Goal: Task Accomplishment & Management: Complete application form

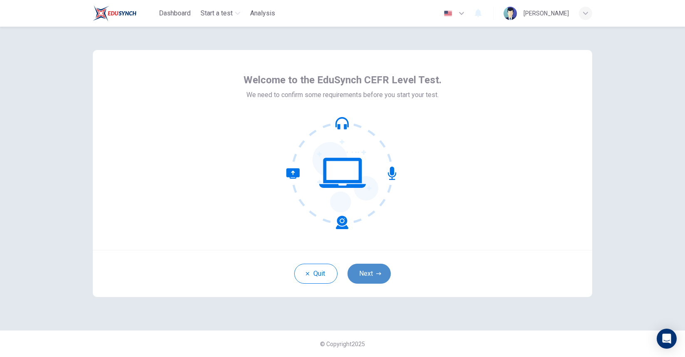
click at [379, 272] on icon "button" at bounding box center [378, 273] width 5 height 5
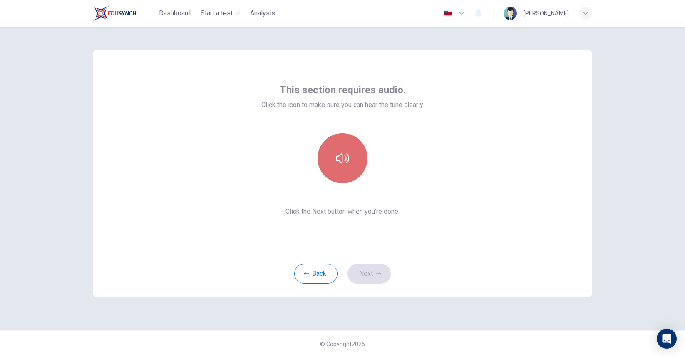
click at [354, 156] on button "button" at bounding box center [343, 158] width 50 height 50
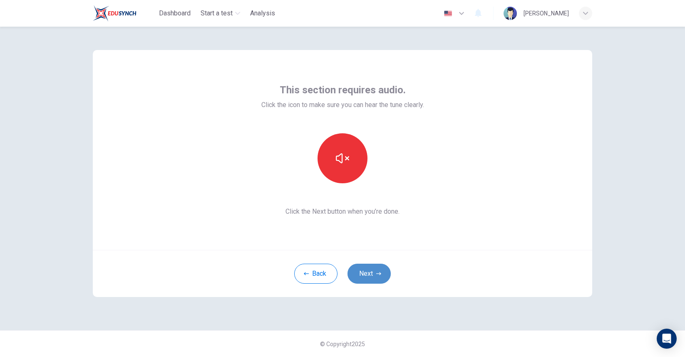
click at [366, 276] on button "Next" at bounding box center [369, 273] width 43 height 20
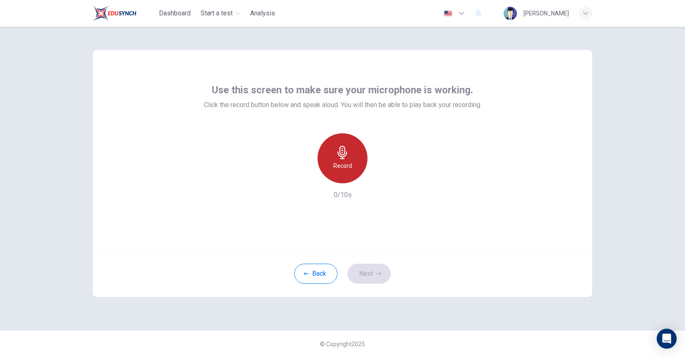
click at [336, 167] on h6 "Record" at bounding box center [342, 166] width 19 height 10
click at [346, 164] on h6 "Stop" at bounding box center [342, 166] width 12 height 10
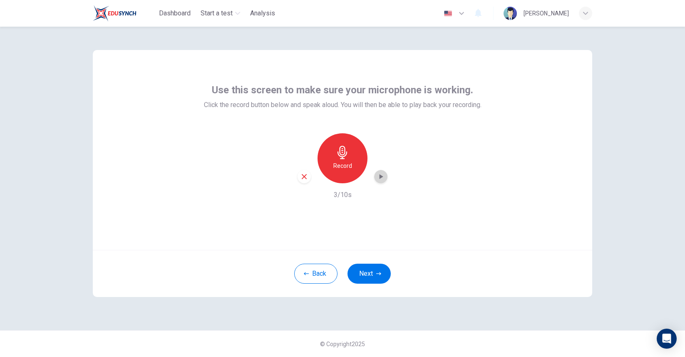
click at [385, 174] on icon "button" at bounding box center [381, 176] width 8 height 8
click at [320, 272] on button "Back" at bounding box center [315, 273] width 43 height 20
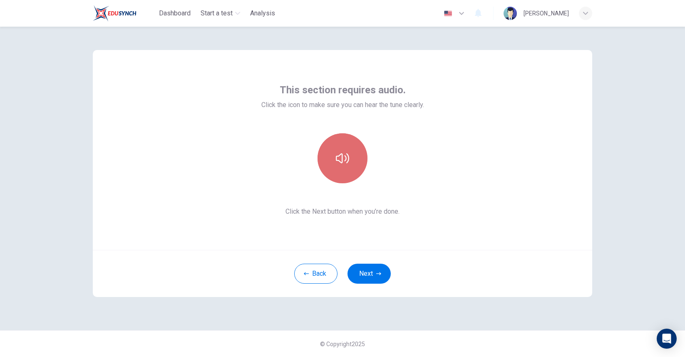
click at [327, 156] on button "button" at bounding box center [343, 158] width 50 height 50
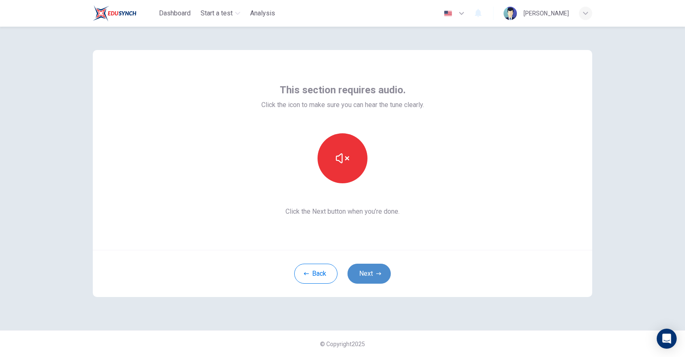
click at [374, 281] on button "Next" at bounding box center [369, 273] width 43 height 20
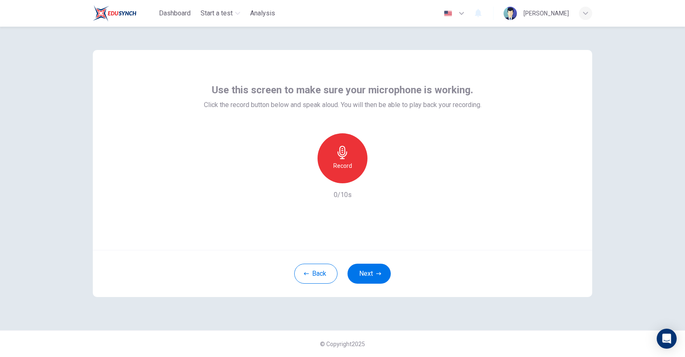
click at [343, 165] on h6 "Record" at bounding box center [342, 166] width 19 height 10
click at [363, 271] on button "Next" at bounding box center [369, 273] width 43 height 20
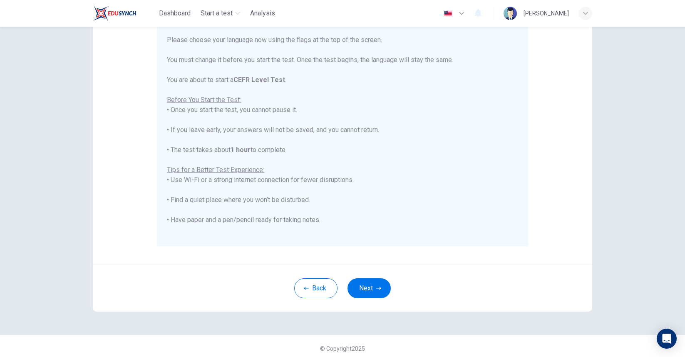
scroll to position [106, 0]
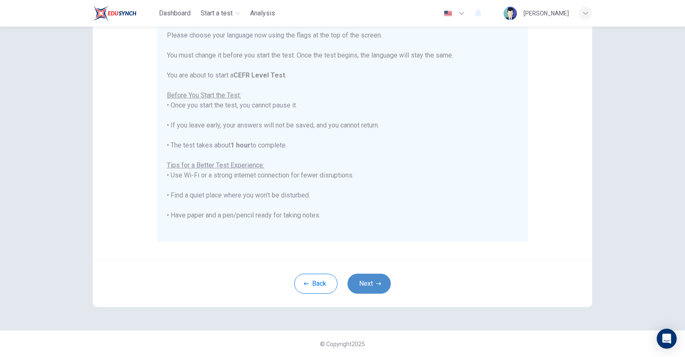
click at [367, 287] on button "Next" at bounding box center [369, 283] width 43 height 20
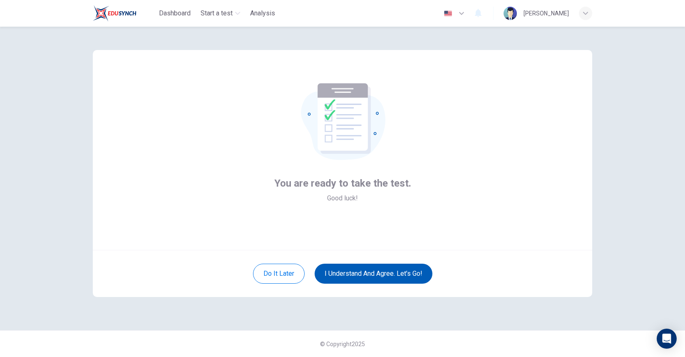
scroll to position [0, 0]
click at [370, 279] on button "I understand and agree. Let’s go!" at bounding box center [374, 273] width 118 height 20
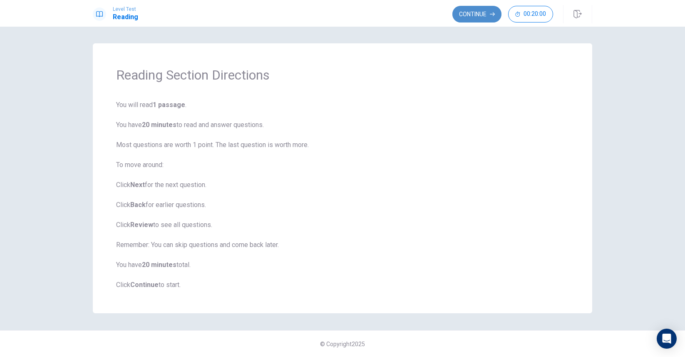
click at [476, 17] on button "Continue" at bounding box center [476, 14] width 49 height 17
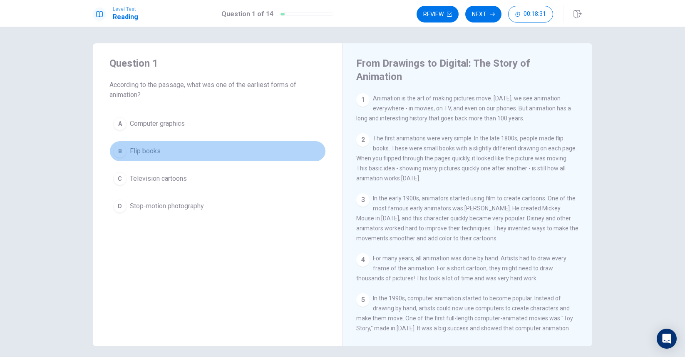
click at [119, 156] on div "B" at bounding box center [119, 150] width 13 height 13
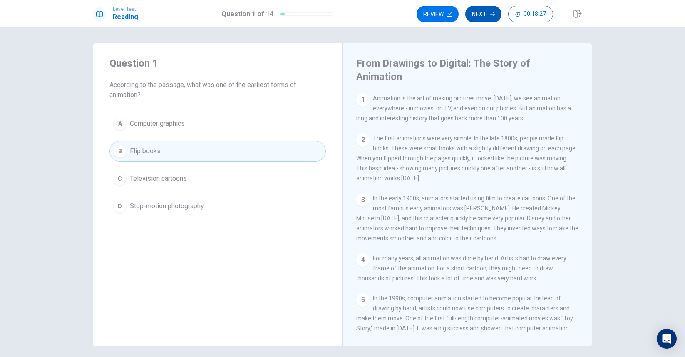
click at [484, 14] on button "Next" at bounding box center [483, 14] width 36 height 17
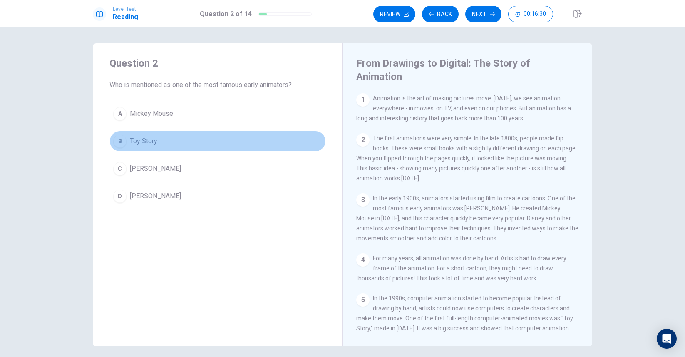
click at [159, 145] on button "B Toy Story" at bounding box center [217, 141] width 216 height 21
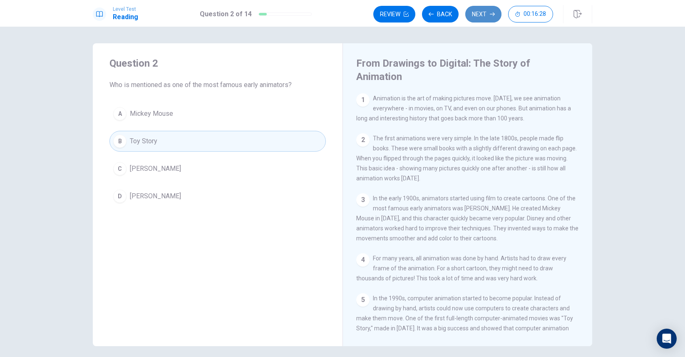
click at [490, 12] on icon "button" at bounding box center [492, 14] width 5 height 5
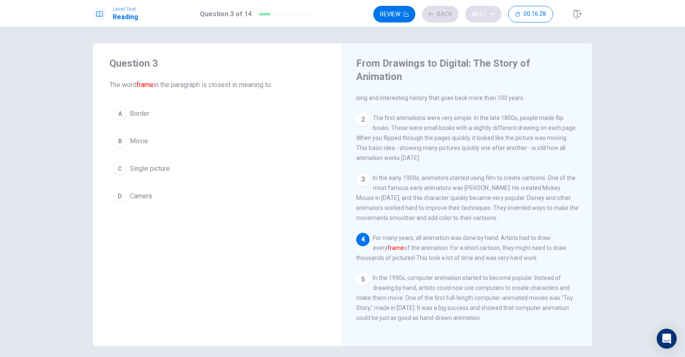
scroll to position [40, 0]
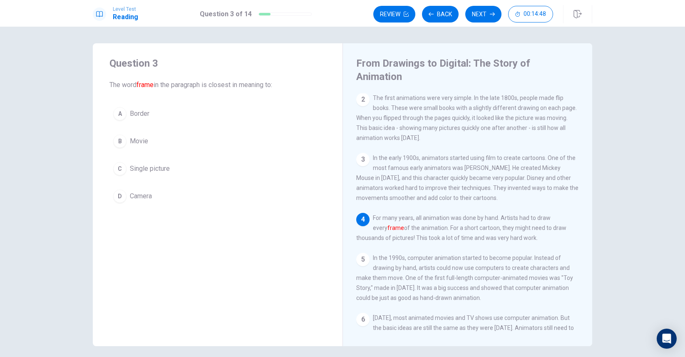
click at [131, 166] on span "Single picture" at bounding box center [150, 169] width 40 height 10
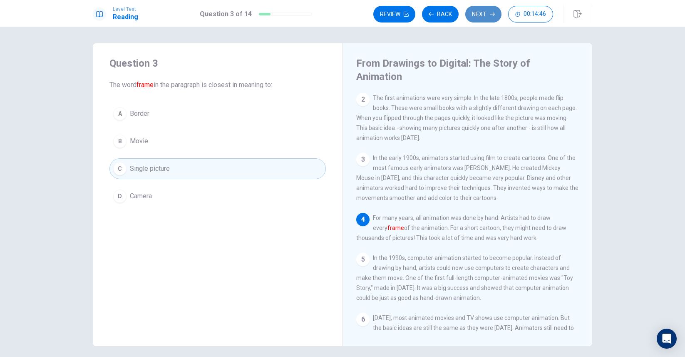
click at [487, 14] on button "Next" at bounding box center [483, 14] width 36 height 17
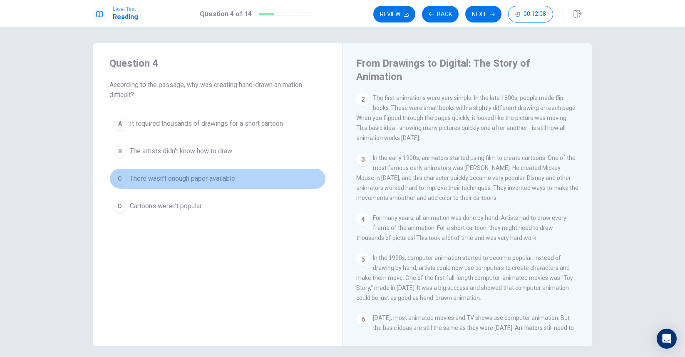
click at [192, 181] on span "There wasn't enough paper available" at bounding box center [182, 179] width 105 height 10
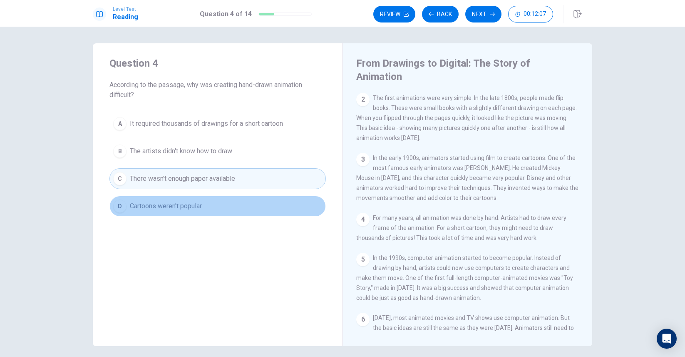
click at [183, 200] on button "D Cartoons weren't popular" at bounding box center [217, 206] width 216 height 21
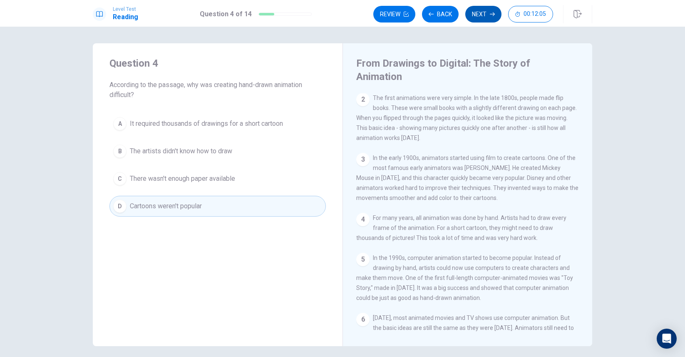
click at [483, 14] on button "Next" at bounding box center [483, 14] width 36 height 17
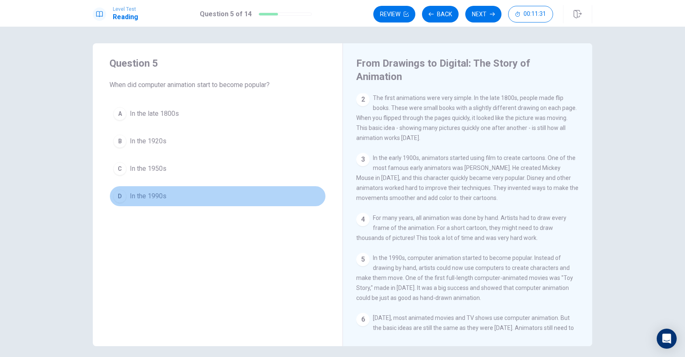
click at [136, 194] on span "In the 1990s" at bounding box center [148, 196] width 37 height 10
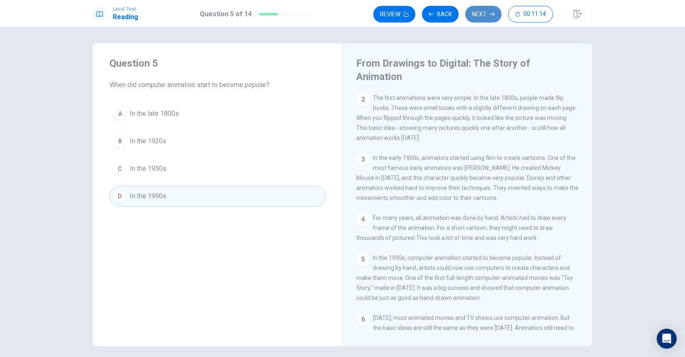
click at [482, 11] on button "Next" at bounding box center [483, 14] width 36 height 17
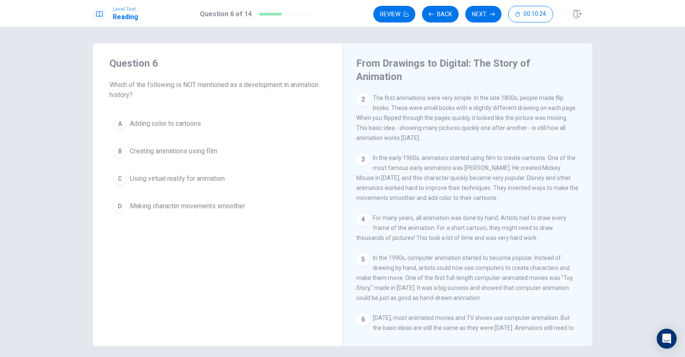
click at [179, 189] on div "A Adding color to cartoons B Creating animations using film C Using virtual rea…" at bounding box center [217, 164] width 216 height 103
click at [180, 179] on span "Using virtual reality for animation" at bounding box center [177, 179] width 95 height 10
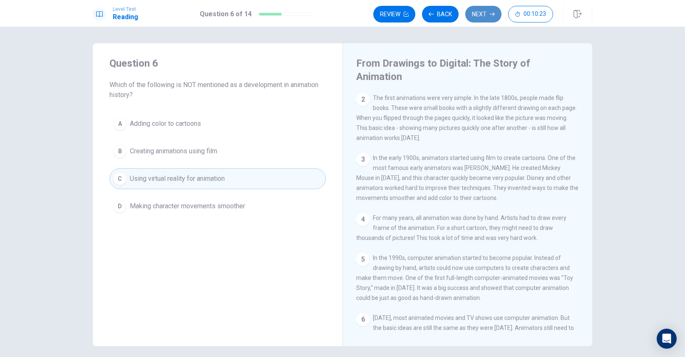
click at [480, 13] on button "Next" at bounding box center [483, 14] width 36 height 17
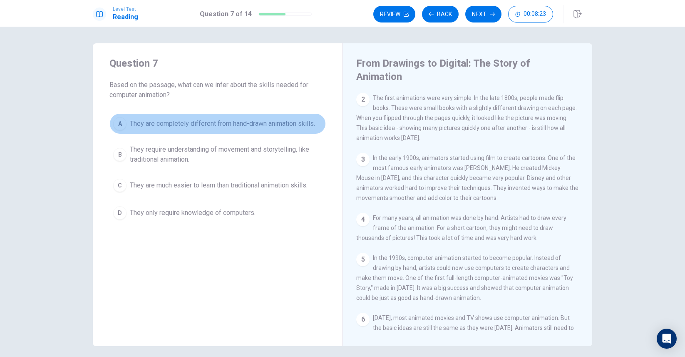
click at [159, 129] on button "A They are completely different from hand-drawn animation skills." at bounding box center [217, 123] width 216 height 21
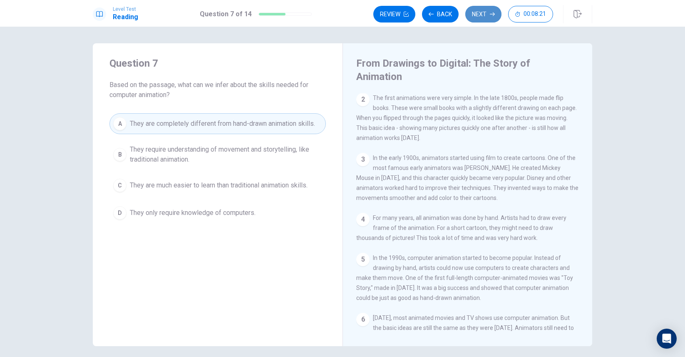
click at [483, 12] on button "Next" at bounding box center [483, 14] width 36 height 17
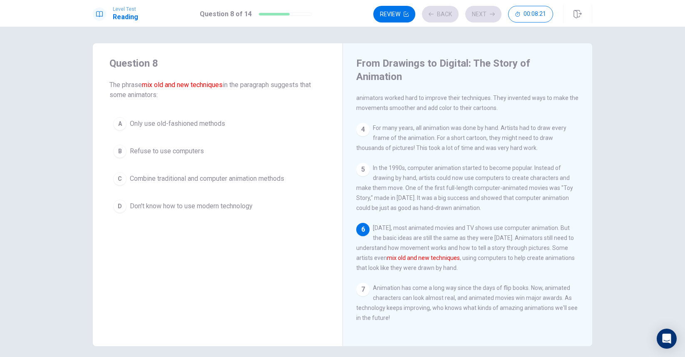
scroll to position [143, 0]
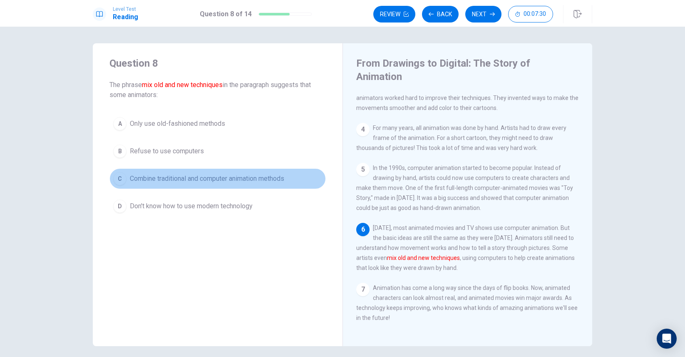
click at [152, 176] on span "Combine traditional and computer animation methods" at bounding box center [207, 179] width 154 height 10
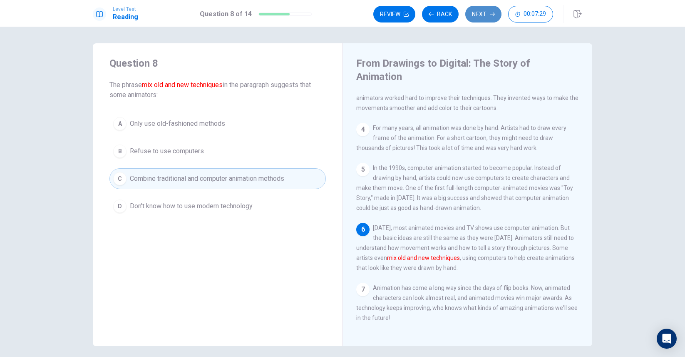
click at [477, 11] on button "Next" at bounding box center [483, 14] width 36 height 17
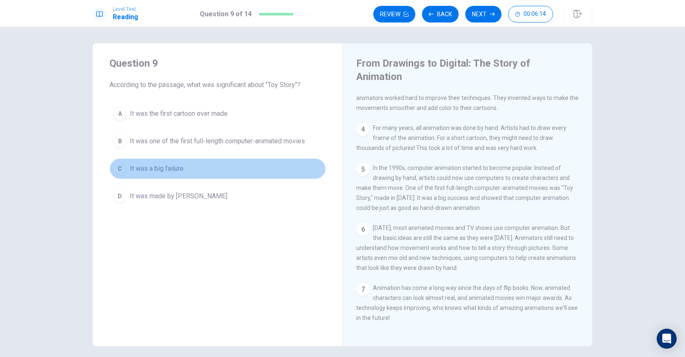
click at [156, 161] on button "C It was a big failure" at bounding box center [217, 168] width 216 height 21
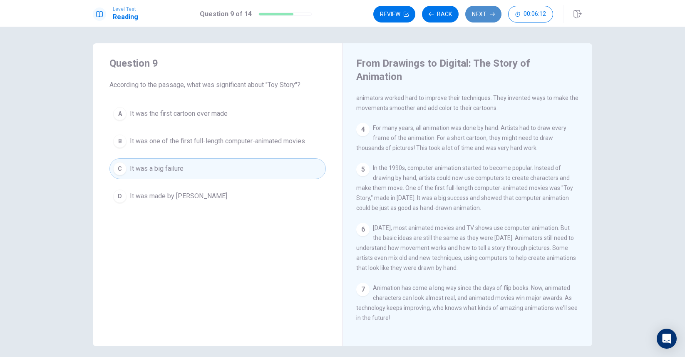
click at [485, 17] on button "Next" at bounding box center [483, 14] width 36 height 17
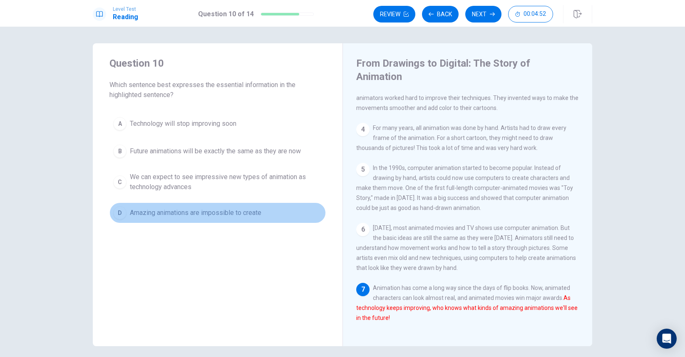
click at [193, 210] on span "Amazing animations are impossible to create" at bounding box center [196, 213] width 132 height 10
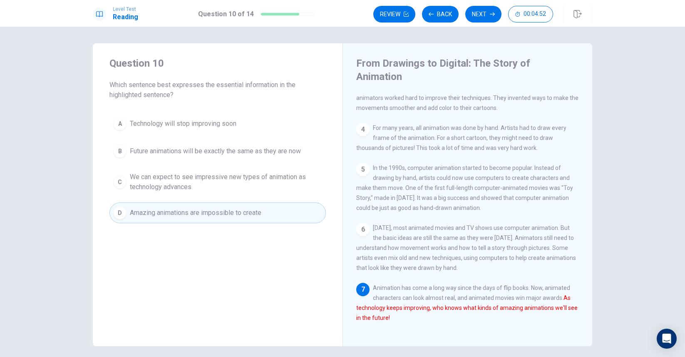
scroll to position [19, 0]
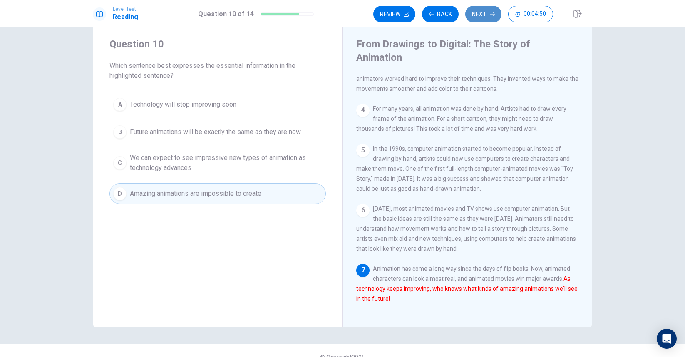
click at [481, 15] on button "Next" at bounding box center [483, 14] width 36 height 17
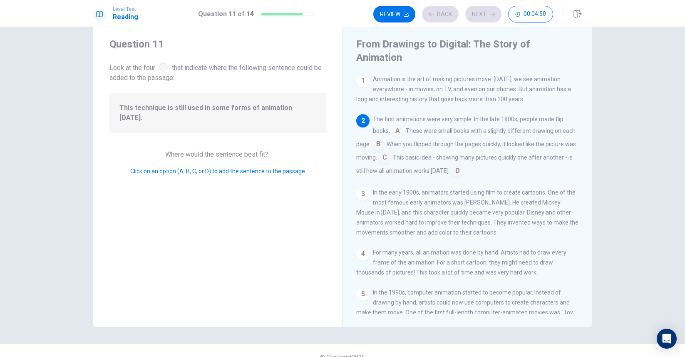
scroll to position [41, 0]
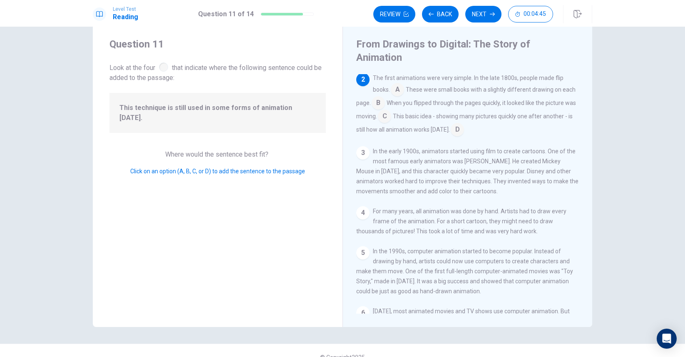
click at [398, 84] on input at bounding box center [397, 90] width 13 height 13
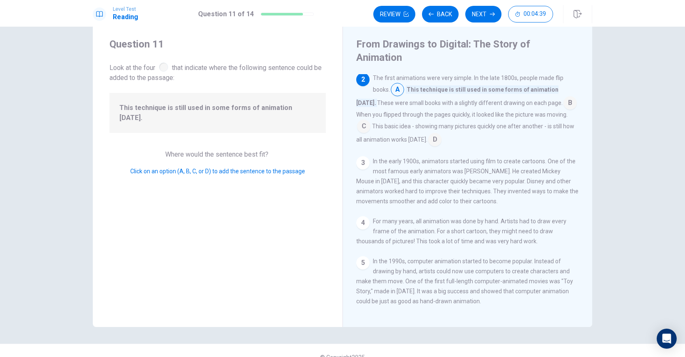
click at [363, 156] on div "3" at bounding box center [362, 162] width 13 height 13
click at [428, 134] on input at bounding box center [434, 140] width 13 height 13
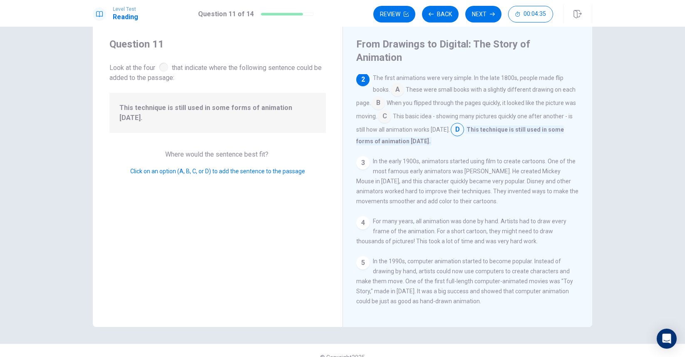
click at [366, 156] on div "3" at bounding box center [362, 162] width 13 height 13
click at [365, 156] on div "3" at bounding box center [362, 162] width 13 height 13
click at [388, 110] on input at bounding box center [384, 116] width 13 height 13
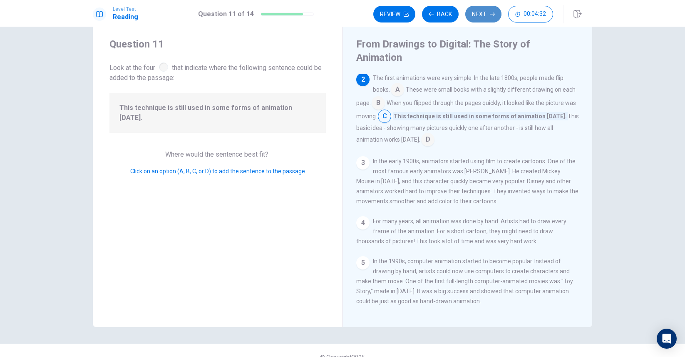
click at [481, 18] on button "Next" at bounding box center [483, 14] width 36 height 17
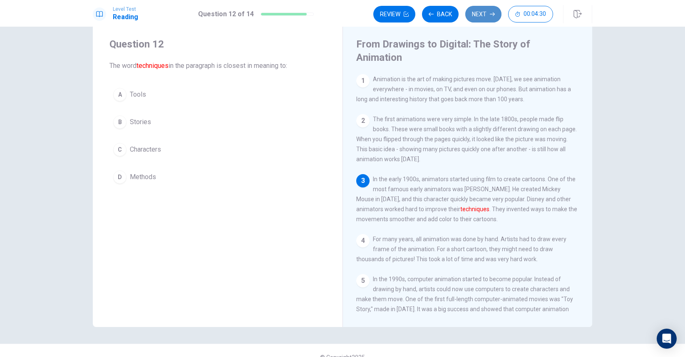
click at [485, 14] on button "Next" at bounding box center [483, 14] width 36 height 17
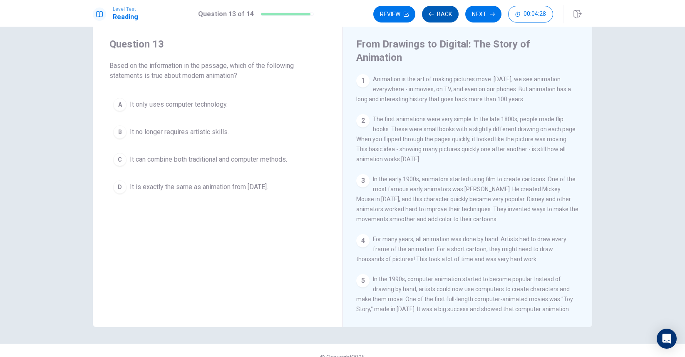
click at [447, 16] on button "Back" at bounding box center [440, 14] width 37 height 17
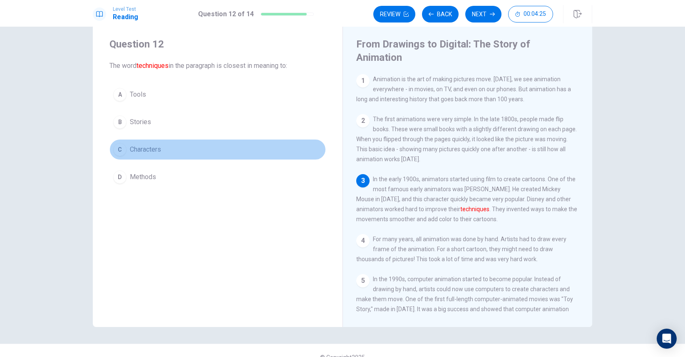
click at [239, 156] on button "C Characters" at bounding box center [217, 149] width 216 height 21
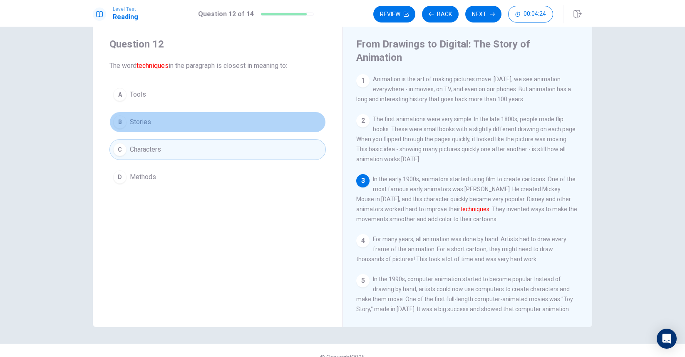
click at [257, 130] on button "B Stories" at bounding box center [217, 122] width 216 height 21
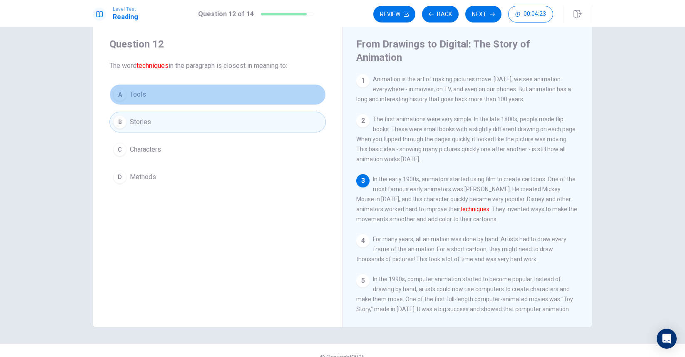
click at [267, 92] on button "A Tools" at bounding box center [217, 94] width 216 height 21
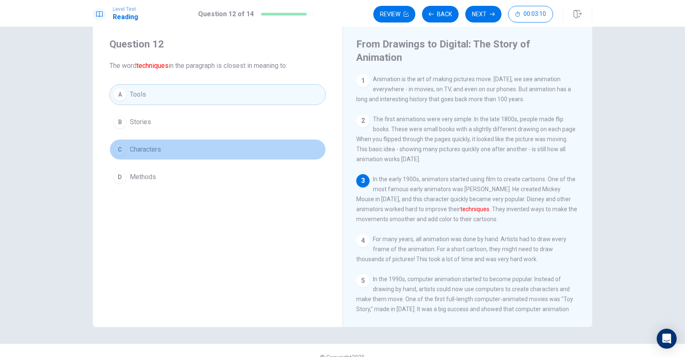
click at [238, 147] on button "C Characters" at bounding box center [217, 149] width 216 height 21
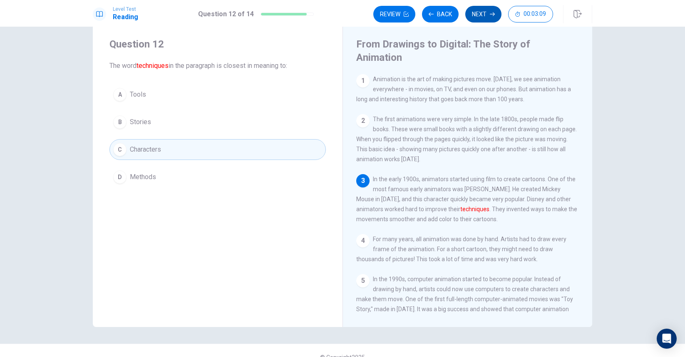
click at [486, 9] on button "Next" at bounding box center [483, 14] width 36 height 17
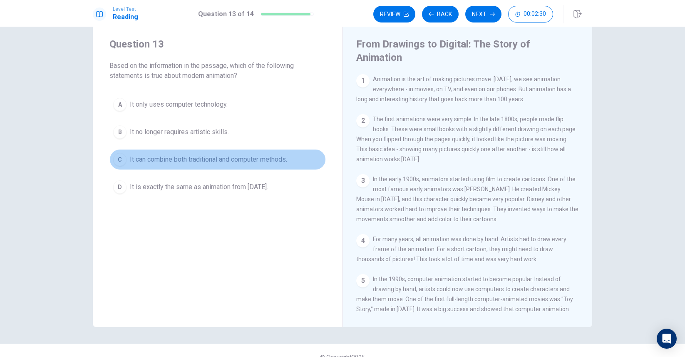
click at [286, 169] on button "C It can combine both traditional and computer methods." at bounding box center [217, 159] width 216 height 21
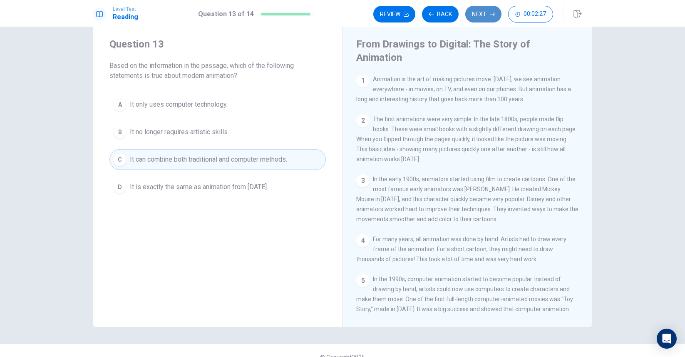
click at [473, 21] on button "Next" at bounding box center [483, 14] width 36 height 17
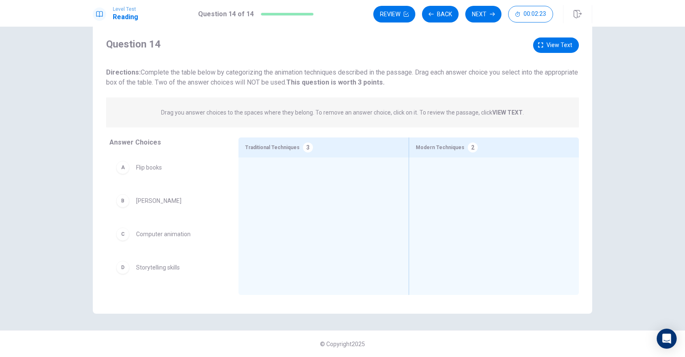
click at [171, 173] on div "A Flip books" at bounding box center [167, 167] width 102 height 13
click at [140, 169] on span "Flip books" at bounding box center [149, 167] width 26 height 10
drag, startPoint x: 126, startPoint y: 170, endPoint x: 266, endPoint y: 181, distance: 140.3
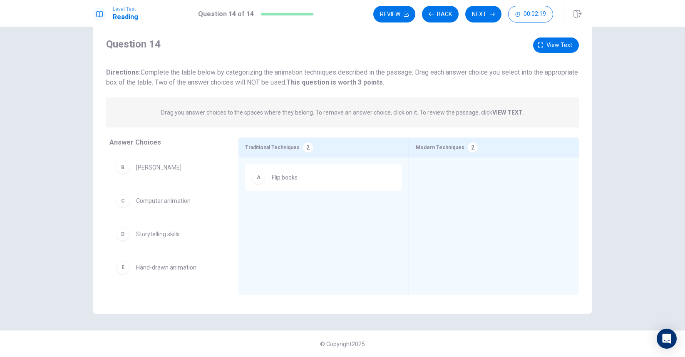
click at [165, 182] on div "B [PERSON_NAME] C Computer animation D Storytelling skills E Hand-drawn animati…" at bounding box center [167, 218] width 116 height 128
drag, startPoint x: 159, startPoint y: 170, endPoint x: 283, endPoint y: 226, distance: 135.6
drag, startPoint x: 191, startPoint y: 170, endPoint x: 510, endPoint y: 198, distance: 320.5
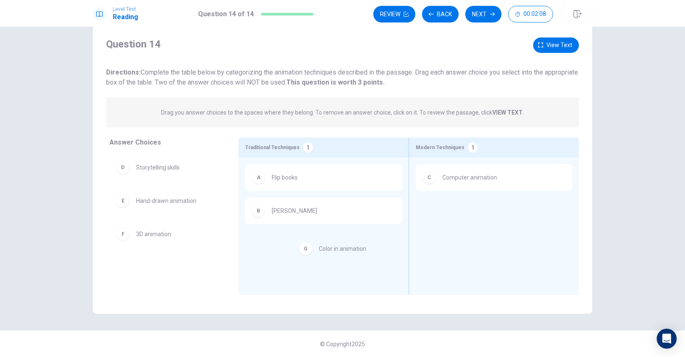
drag, startPoint x: 144, startPoint y: 264, endPoint x: 303, endPoint y: 239, distance: 160.3
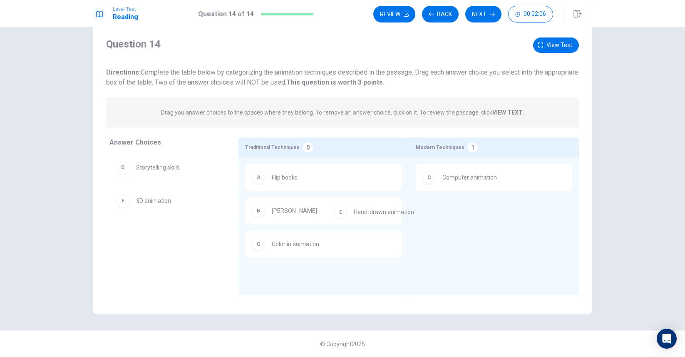
drag, startPoint x: 145, startPoint y: 207, endPoint x: 368, endPoint y: 217, distance: 223.7
drag, startPoint x: 147, startPoint y: 199, endPoint x: 509, endPoint y: 208, distance: 362.3
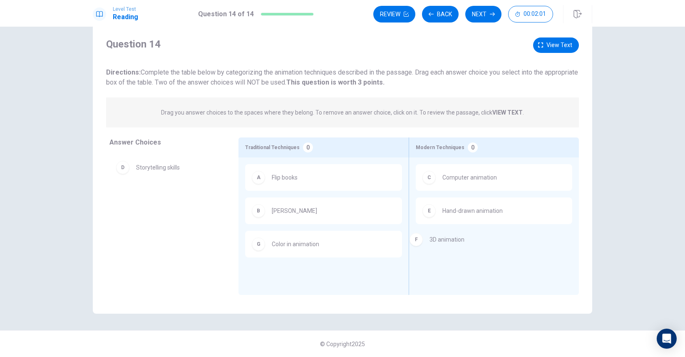
drag, startPoint x: 136, startPoint y: 202, endPoint x: 432, endPoint y: 240, distance: 298.4
drag, startPoint x: 138, startPoint y: 199, endPoint x: 458, endPoint y: 234, distance: 321.6
drag, startPoint x: 170, startPoint y: 210, endPoint x: 306, endPoint y: 262, distance: 145.9
drag, startPoint x: 147, startPoint y: 169, endPoint x: 287, endPoint y: 280, distance: 178.6
click at [492, 11] on button "Next" at bounding box center [483, 14] width 36 height 17
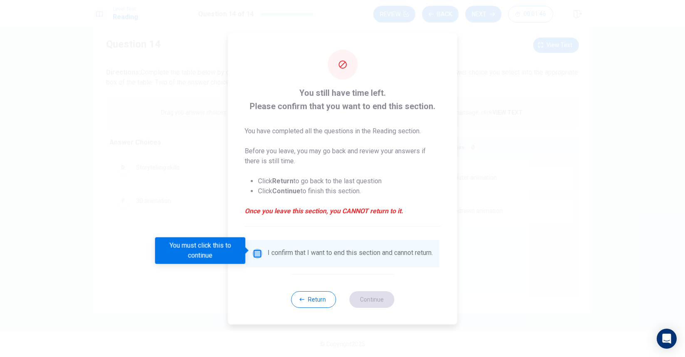
click at [253, 251] on input "You must click this to continue" at bounding box center [258, 254] width 10 height 10
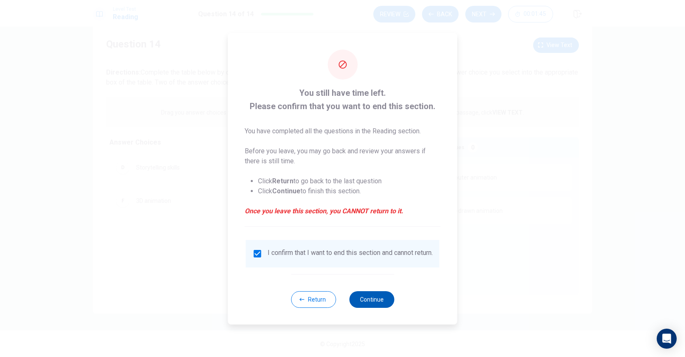
click at [382, 305] on button "Continue" at bounding box center [371, 299] width 45 height 17
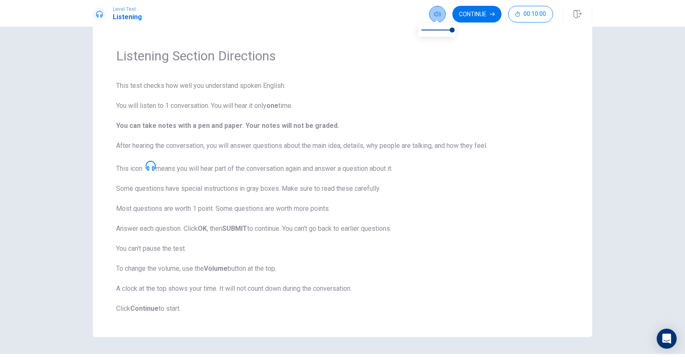
click at [432, 15] on button "button" at bounding box center [437, 14] width 17 height 17
click at [437, 8] on button "button" at bounding box center [437, 14] width 17 height 17
click at [154, 164] on icon at bounding box center [151, 166] width 10 height 10
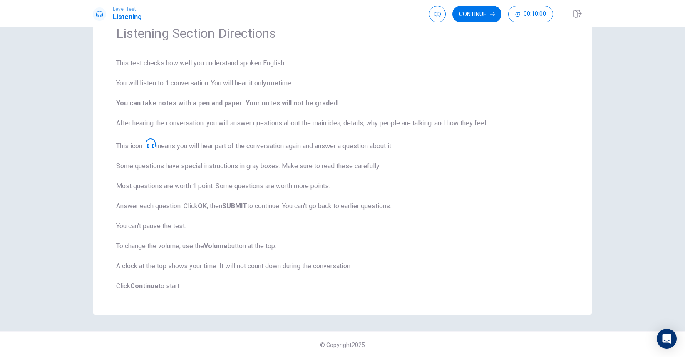
scroll to position [42, 0]
click at [435, 14] on icon "button" at bounding box center [437, 14] width 7 height 7
type input "1"
drag, startPoint x: 453, startPoint y: 30, endPoint x: 457, endPoint y: 28, distance: 4.3
click at [455, 29] on span at bounding box center [452, 29] width 5 height 5
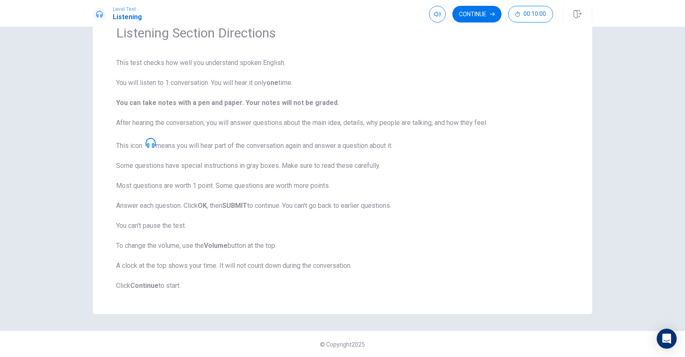
click at [254, 110] on span "This test checks how well you understand spoken English. You will listen to 1 c…" at bounding box center [342, 174] width 453 height 233
click at [100, 13] on icon at bounding box center [99, 14] width 7 height 7
click at [155, 144] on icon at bounding box center [151, 143] width 10 height 10
click at [432, 15] on button "button" at bounding box center [437, 14] width 17 height 17
click at [482, 15] on button "Continue" at bounding box center [476, 14] width 49 height 17
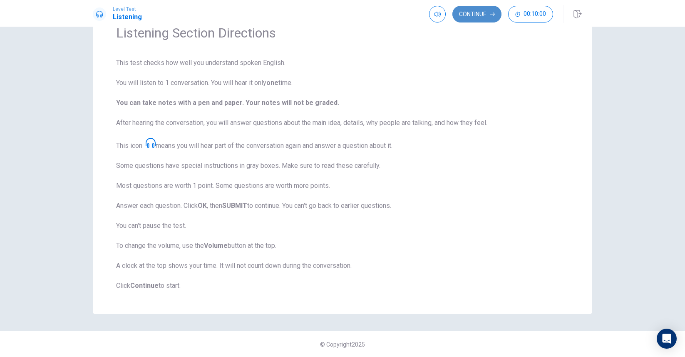
scroll to position [0, 0]
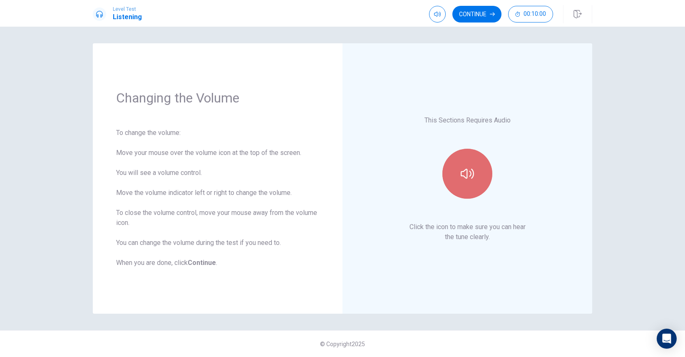
click at [470, 182] on button "button" at bounding box center [467, 174] width 50 height 50
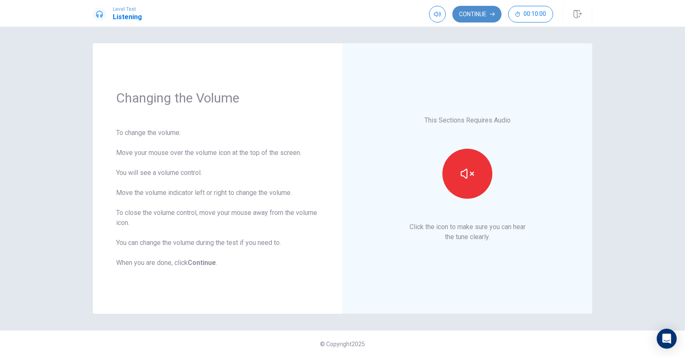
click at [483, 15] on button "Continue" at bounding box center [476, 14] width 49 height 17
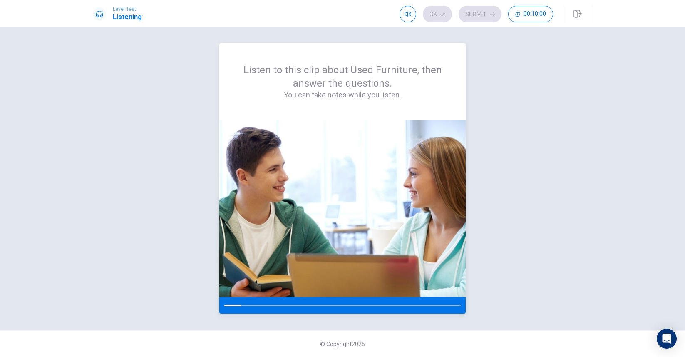
click at [417, 130] on img at bounding box center [342, 208] width 246 height 177
click at [403, 18] on button "button" at bounding box center [408, 14] width 17 height 17
click at [519, 74] on div "Listen to this clip about Used Furniture, then answer the questions. You can ta…" at bounding box center [343, 178] width 500 height 270
click at [575, 251] on div "Listen to this clip about Used Furniture, then answer the questions. You can ta…" at bounding box center [343, 178] width 500 height 270
drag, startPoint x: 261, startPoint y: 304, endPoint x: 245, endPoint y: 303, distance: 16.7
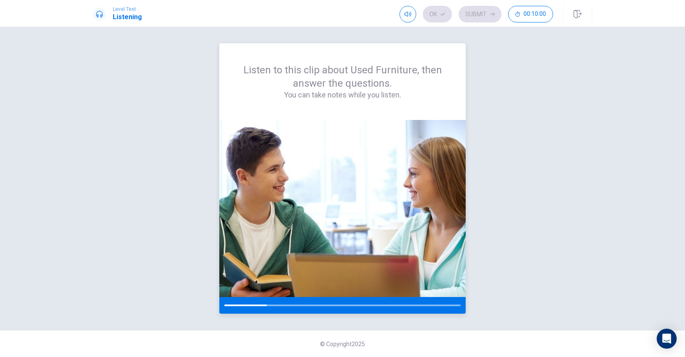
click at [245, 303] on div at bounding box center [342, 305] width 246 height 17
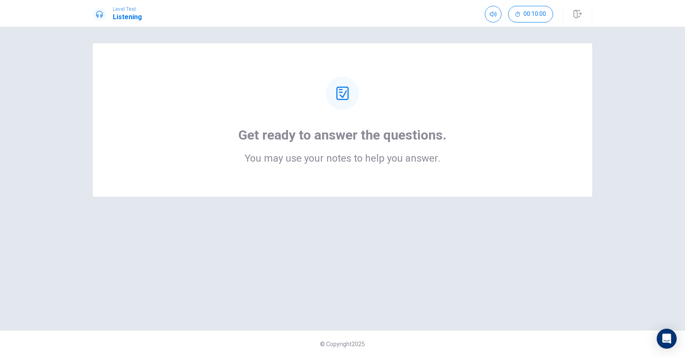
click at [350, 88] on div at bounding box center [342, 93] width 33 height 33
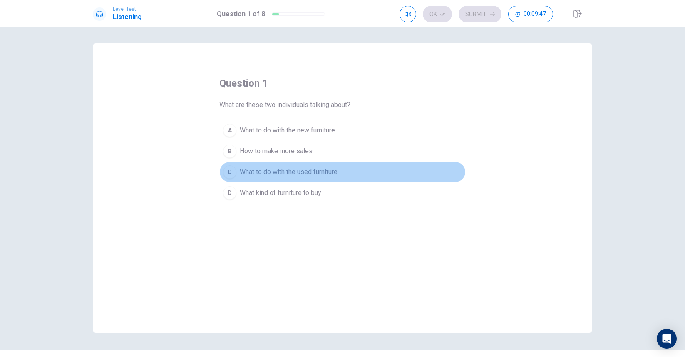
click at [326, 174] on span "What to do with the used furniture" at bounding box center [289, 172] width 98 height 10
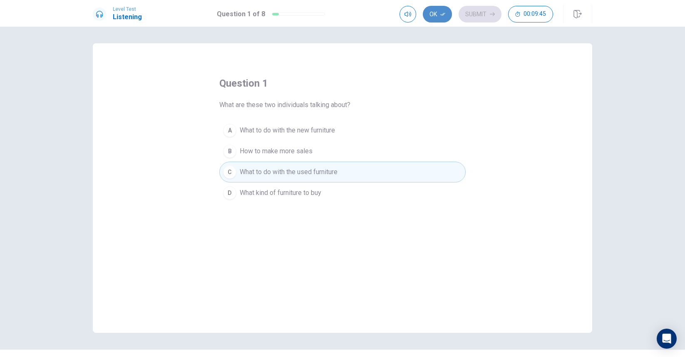
click at [440, 19] on button "Ok" at bounding box center [437, 14] width 29 height 17
click at [477, 8] on button "Submit" at bounding box center [480, 14] width 43 height 17
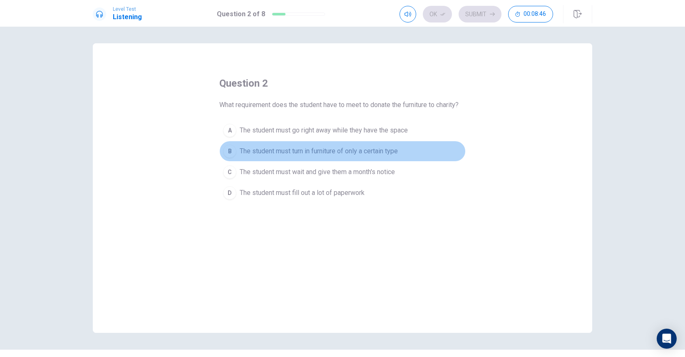
click at [323, 142] on button "B The student must turn in furniture of only a certain type" at bounding box center [342, 151] width 246 height 21
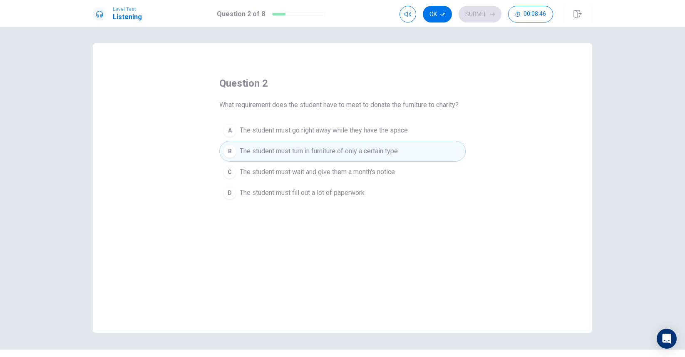
click at [323, 138] on button "A The student must go right away while they have the space" at bounding box center [342, 130] width 246 height 21
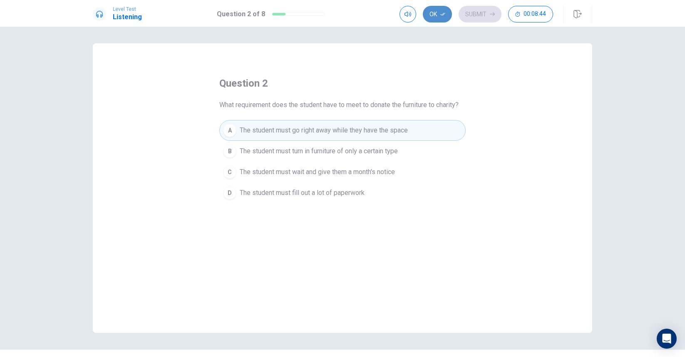
click at [450, 12] on button "Ok" at bounding box center [437, 14] width 29 height 17
click at [487, 9] on button "Submit" at bounding box center [480, 14] width 43 height 17
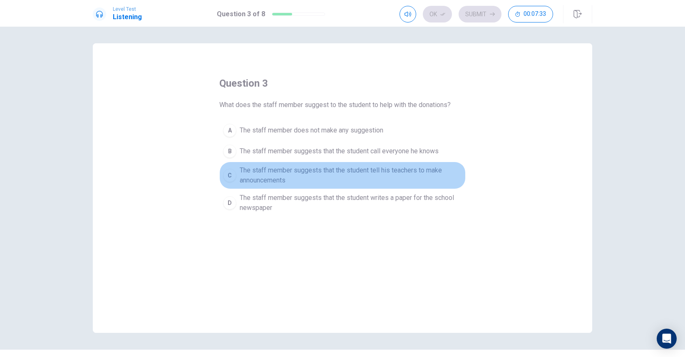
click at [293, 169] on span "The staff member suggests that the student tell his teachers to make announceme…" at bounding box center [351, 175] width 222 height 20
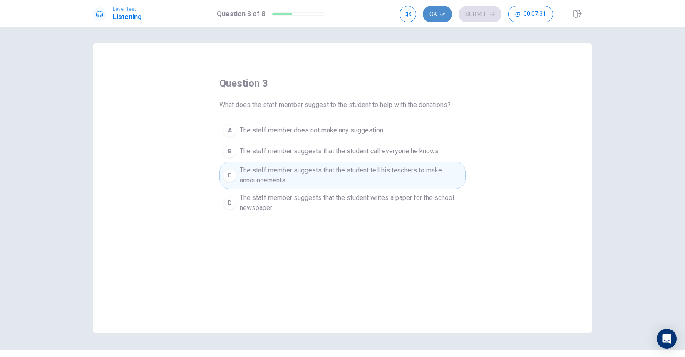
click at [440, 12] on button "Ok" at bounding box center [437, 14] width 29 height 17
click at [479, 10] on button "Submit" at bounding box center [480, 14] width 43 height 17
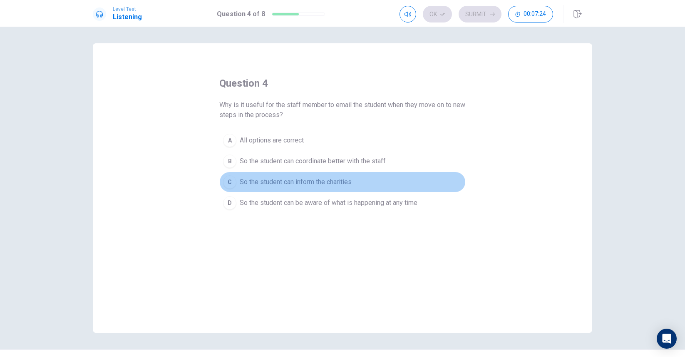
click at [324, 179] on span "So the student can inform the charities" at bounding box center [296, 182] width 112 height 10
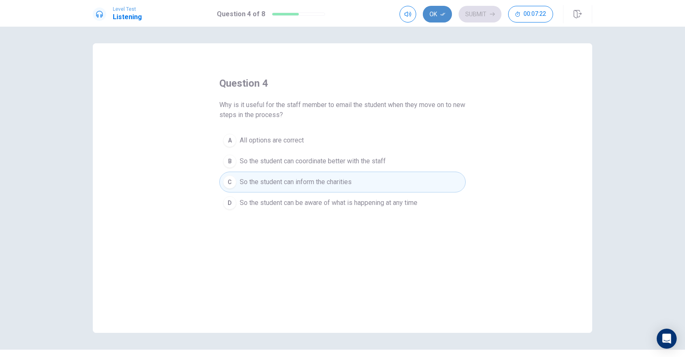
click at [446, 13] on button "Ok" at bounding box center [437, 14] width 29 height 17
click at [467, 12] on button "Submit" at bounding box center [480, 14] width 43 height 17
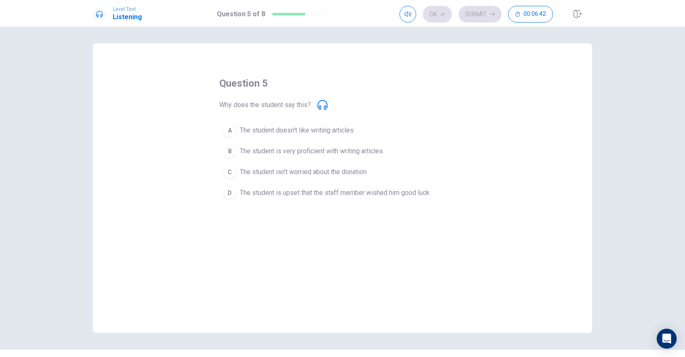
click at [321, 101] on icon at bounding box center [323, 105] width 10 height 10
click at [303, 134] on span "The student doesn't like writing articles" at bounding box center [297, 130] width 114 height 10
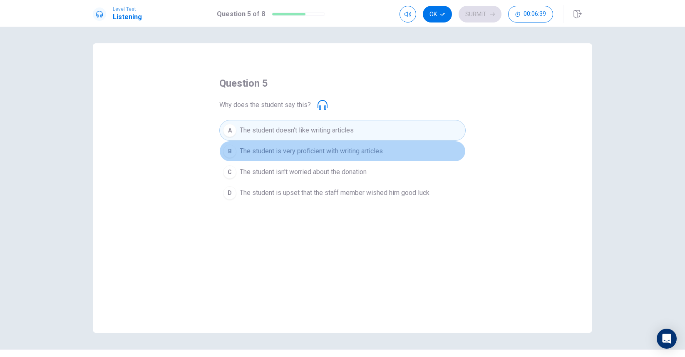
click at [282, 151] on span "The student is very proficient with writing articles" at bounding box center [311, 151] width 143 height 10
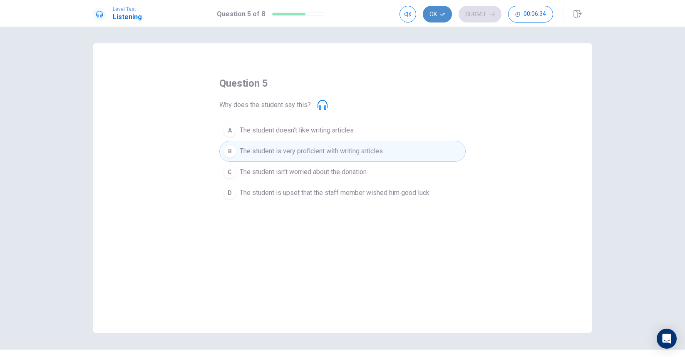
click at [444, 10] on button "Ok" at bounding box center [437, 14] width 29 height 17
click at [500, 9] on button "Submit" at bounding box center [480, 14] width 43 height 17
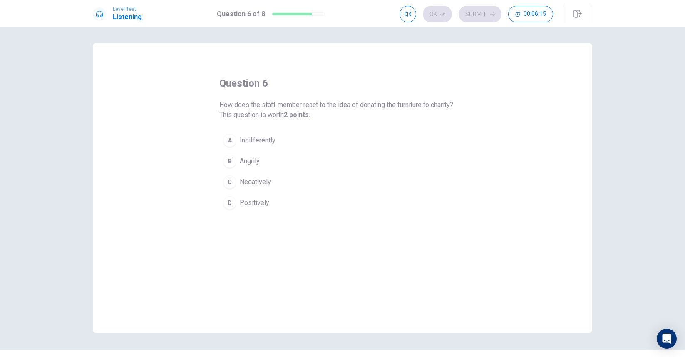
click at [270, 182] on span "Negatively" at bounding box center [255, 182] width 31 height 10
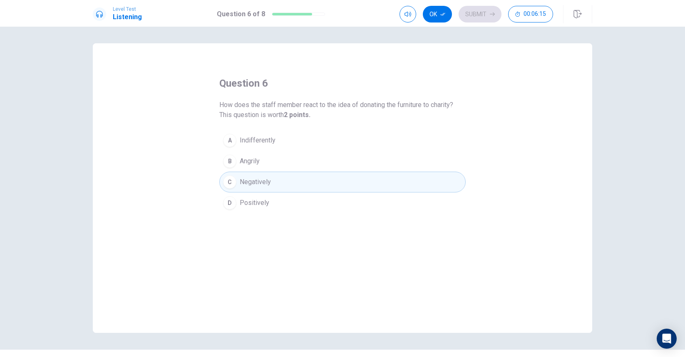
drag, startPoint x: 270, startPoint y: 182, endPoint x: 405, endPoint y: 87, distance: 165.4
click at [401, 89] on div "question 6 How does the staff member react to the idea of donating the furnitur…" at bounding box center [342, 145] width 246 height 137
click at [446, 8] on button "Ok" at bounding box center [437, 14] width 29 height 17
click at [478, 2] on div "Level Test Listening Question 6 of 8 Ok Submit 00:06:13" at bounding box center [342, 13] width 685 height 27
click at [403, 17] on button "button" at bounding box center [408, 14] width 17 height 17
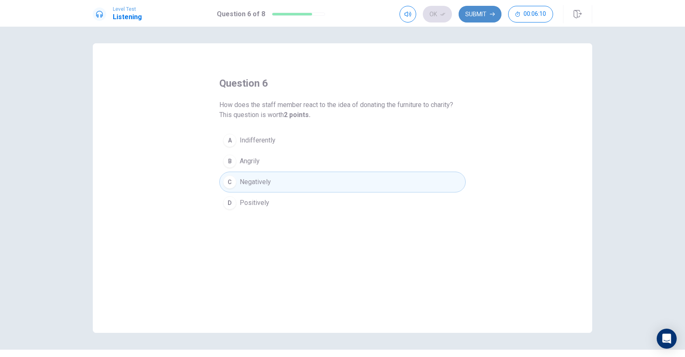
click at [492, 9] on button "Submit" at bounding box center [480, 14] width 43 height 17
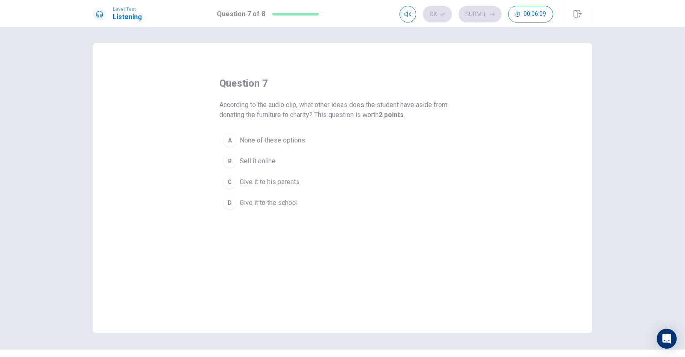
drag, startPoint x: 493, startPoint y: 34, endPoint x: 488, endPoint y: 34, distance: 4.6
click at [491, 34] on div "question 7 According to the audio clip, what other ideas does the student have …" at bounding box center [342, 192] width 685 height 330
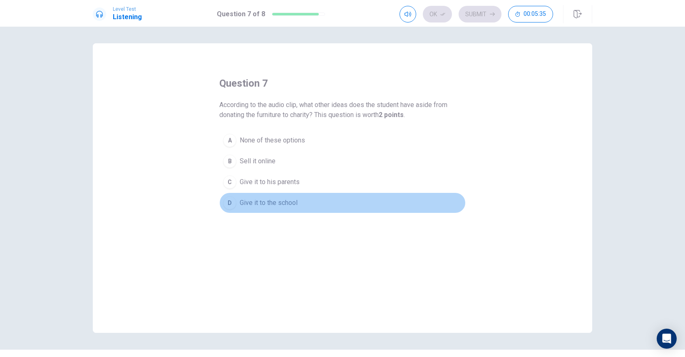
click at [259, 196] on button "D Give it to the school" at bounding box center [342, 202] width 246 height 21
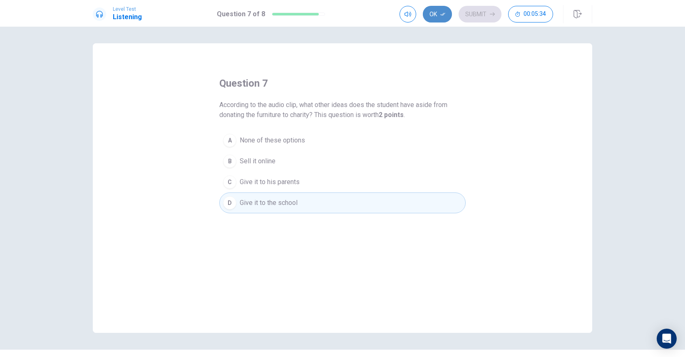
click at [448, 13] on button "Ok" at bounding box center [437, 14] width 29 height 17
click at [477, 12] on button "Submit" at bounding box center [480, 14] width 43 height 17
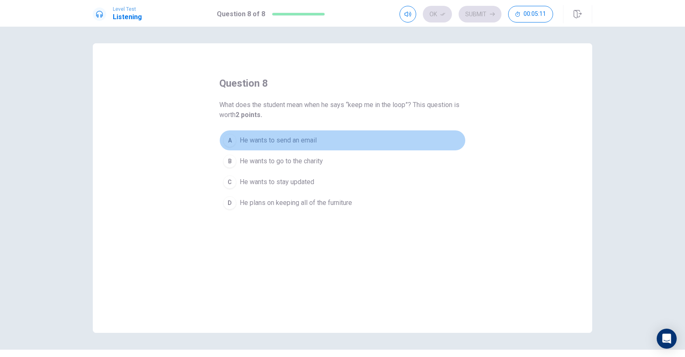
click at [275, 139] on span "He wants to send an email" at bounding box center [278, 140] width 77 height 10
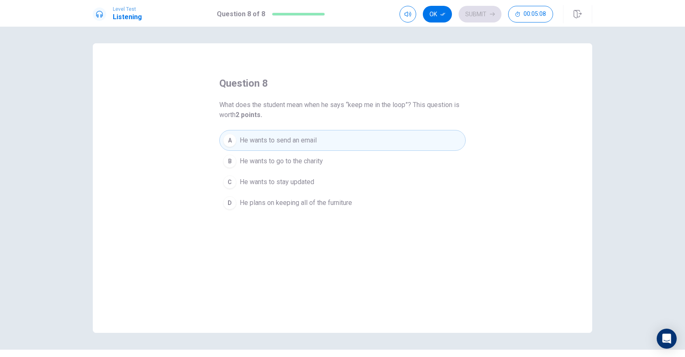
click at [263, 160] on span "He wants to go to the charity" at bounding box center [281, 161] width 83 height 10
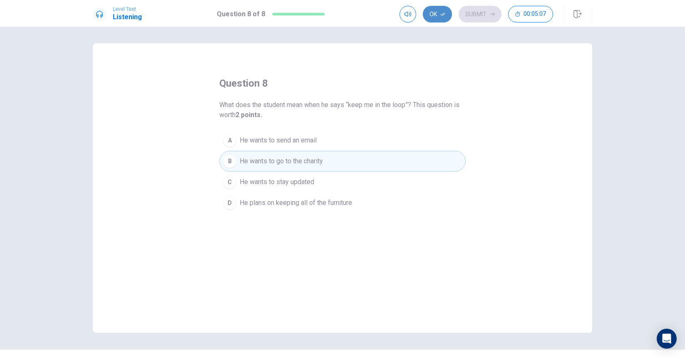
click at [436, 12] on button "Ok" at bounding box center [437, 14] width 29 height 17
click at [472, 11] on button "Submit" at bounding box center [480, 14] width 43 height 17
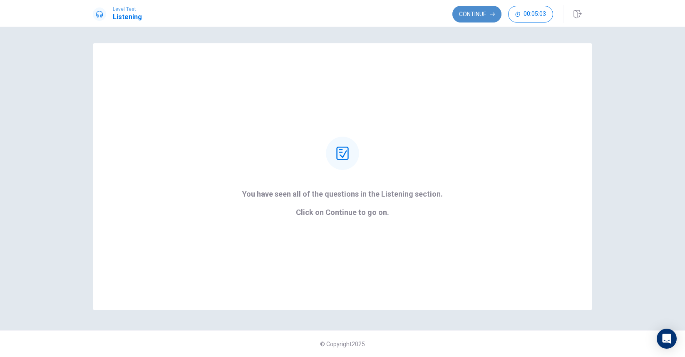
click at [479, 13] on button "Continue" at bounding box center [476, 14] width 49 height 17
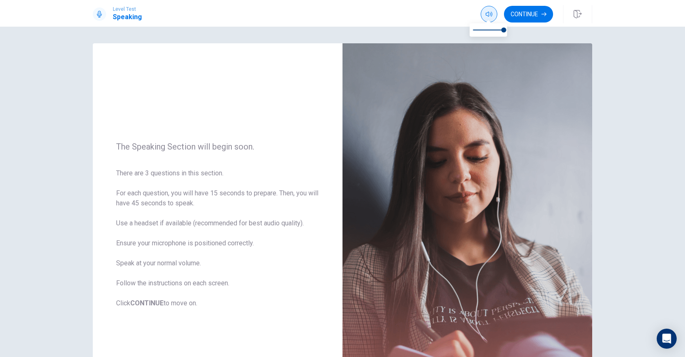
click at [483, 11] on button "button" at bounding box center [489, 14] width 17 height 17
click at [300, 199] on span "There are 3 questions in this section. For each question, you will have 15 seco…" at bounding box center [217, 238] width 203 height 140
drag, startPoint x: 260, startPoint y: 252, endPoint x: 288, endPoint y: 179, distance: 77.8
click at [288, 179] on span "There are 3 questions in this section. For each question, you will have 15 seco…" at bounding box center [217, 238] width 203 height 140
click at [536, 8] on button "Continue" at bounding box center [528, 14] width 49 height 17
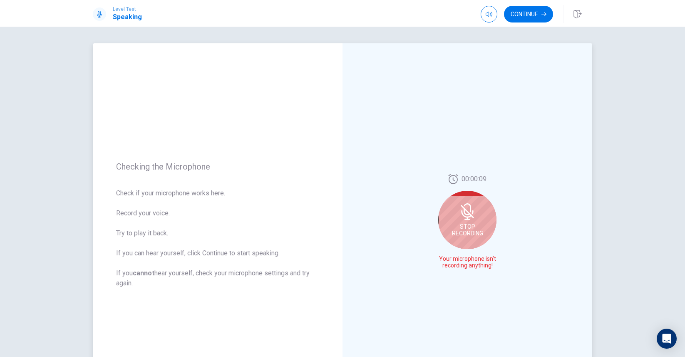
click at [468, 206] on icon at bounding box center [467, 211] width 17 height 17
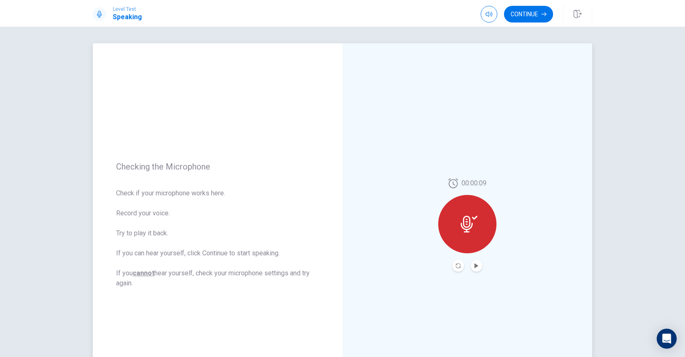
click at [468, 209] on div at bounding box center [467, 224] width 58 height 58
click at [458, 224] on div at bounding box center [467, 224] width 58 height 58
click at [474, 215] on div at bounding box center [467, 224] width 58 height 58
click at [477, 264] on icon "Play Audio" at bounding box center [477, 265] width 4 height 5
click at [459, 230] on div at bounding box center [467, 224] width 58 height 58
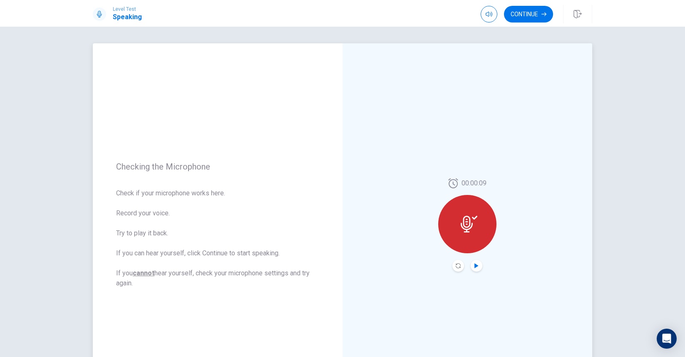
click at [467, 241] on div at bounding box center [467, 224] width 58 height 58
click at [462, 263] on button "Record Again" at bounding box center [458, 266] width 12 height 12
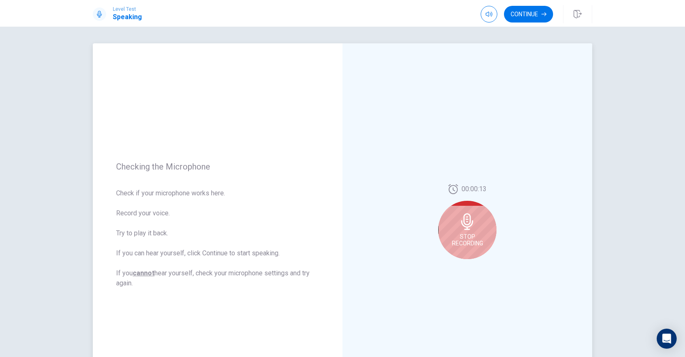
click at [465, 232] on div "Stop Recording" at bounding box center [467, 230] width 58 height 58
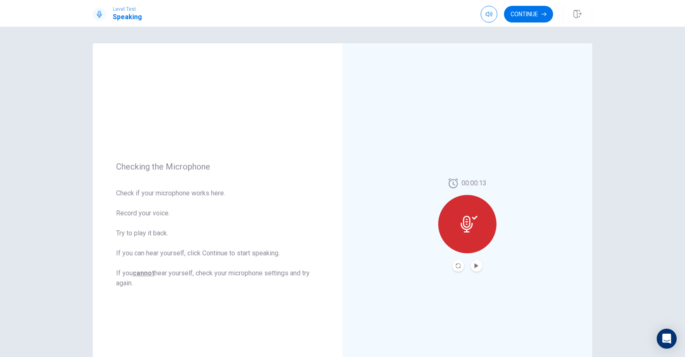
click at [461, 266] on button "Record Again" at bounding box center [458, 266] width 12 height 12
click at [522, 19] on button "Continue" at bounding box center [528, 14] width 49 height 17
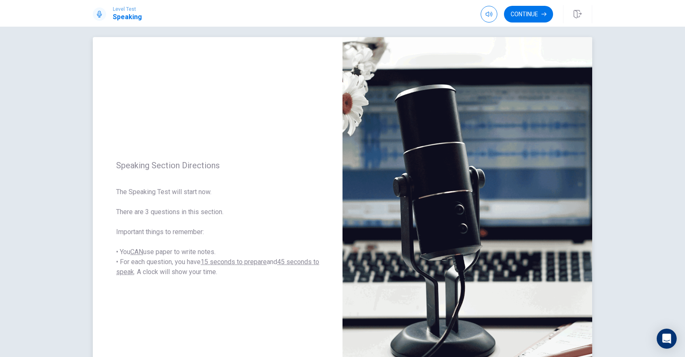
scroll to position [17, 0]
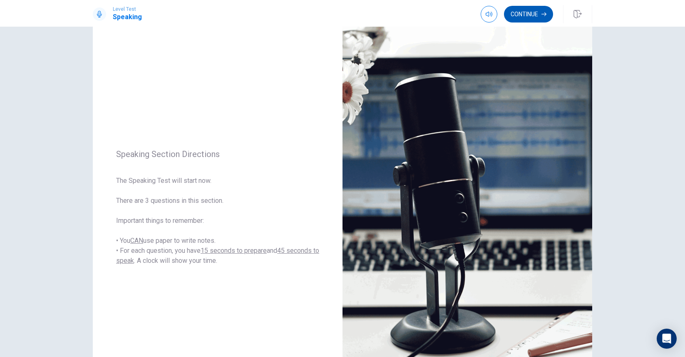
click at [548, 7] on button "Continue" at bounding box center [528, 14] width 49 height 17
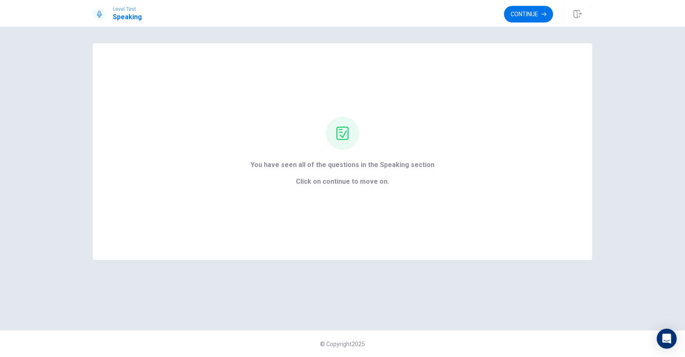
scroll to position [0, 0]
drag, startPoint x: 519, startPoint y: 12, endPoint x: 520, endPoint y: 17, distance: 5.1
click at [520, 17] on button "Continue" at bounding box center [528, 14] width 49 height 17
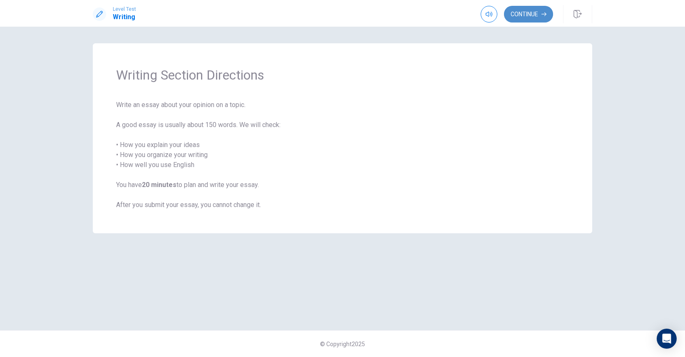
click at [528, 7] on button "Continue" at bounding box center [528, 14] width 49 height 17
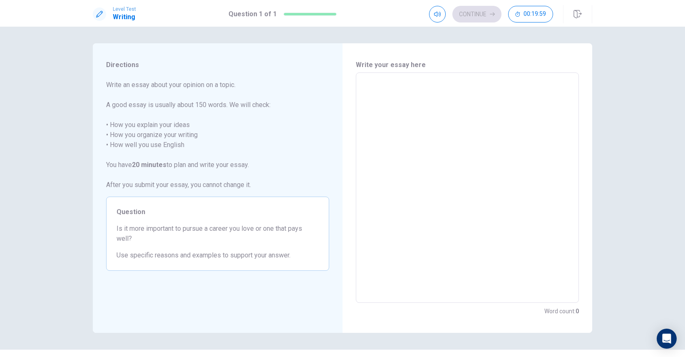
click at [378, 88] on textarea at bounding box center [467, 188] width 211 height 216
type textarea "h"
type textarea "x"
drag, startPoint x: 392, startPoint y: 80, endPoint x: 392, endPoint y: 73, distance: 7.5
click at [392, 75] on div "x ​" at bounding box center [467, 187] width 223 height 230
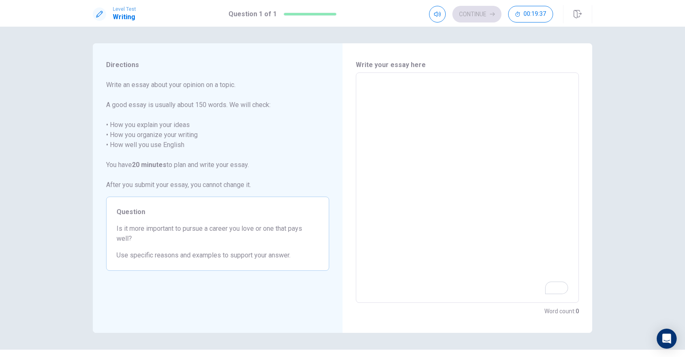
click at [391, 75] on div "x ​" at bounding box center [467, 187] width 223 height 230
click at [370, 85] on textarea "To enrich screen reader interactions, please activate Accessibility in Grammarl…" at bounding box center [467, 188] width 211 height 216
click at [370, 73] on div "x ​" at bounding box center [467, 187] width 223 height 230
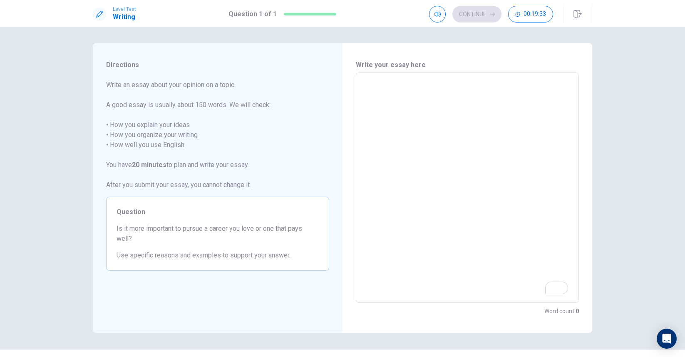
click at [363, 76] on div "x ​" at bounding box center [467, 187] width 223 height 230
click at [532, 9] on button "00:19:03" at bounding box center [530, 14] width 45 height 17
click at [543, 11] on icon "button" at bounding box center [545, 14] width 7 height 7
click at [384, 80] on textarea "To enrich screen reader interactions, please activate Accessibility in Grammarl…" at bounding box center [467, 188] width 211 height 216
type textarea "x"
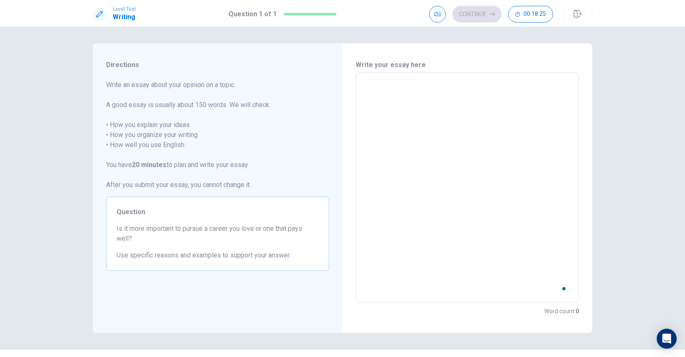
type textarea "x"
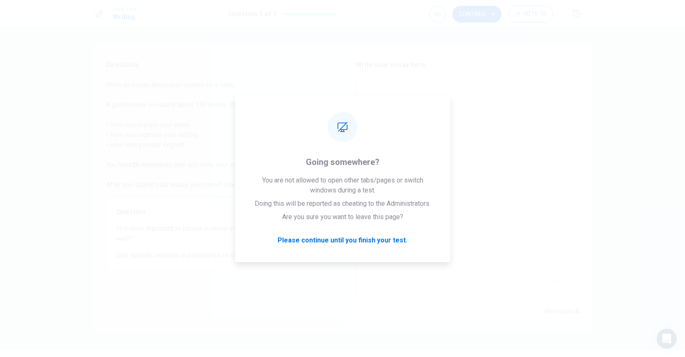
type textarea "x"
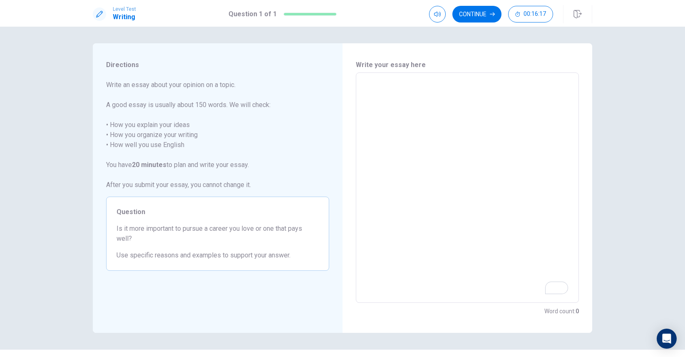
click at [216, 43] on div "Directions Write an essay about your opinion on a topic. A good essay is usuall…" at bounding box center [218, 187] width 250 height 289
click at [360, 92] on div "x ​" at bounding box center [467, 187] width 223 height 230
type textarea "x"
click at [373, 74] on div "x ​" at bounding box center [467, 187] width 223 height 230
type textarea "x"
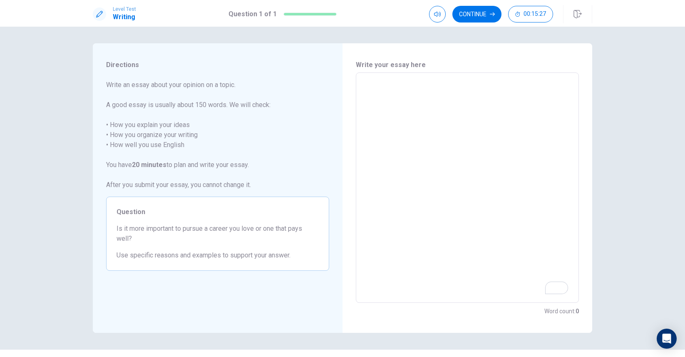
type textarea "i"
type textarea "x"
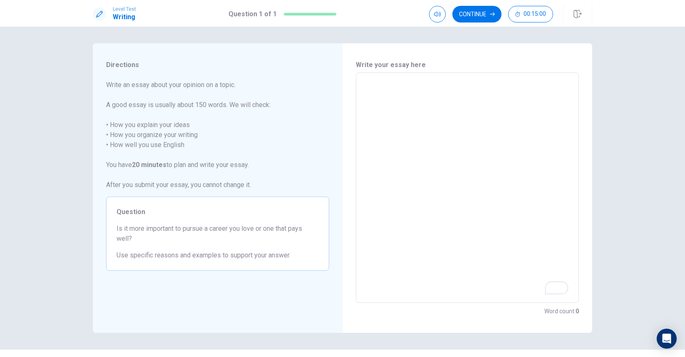
type textarea "x"
type textarea "I"
type textarea "x"
type textarea "I"
type textarea "x"
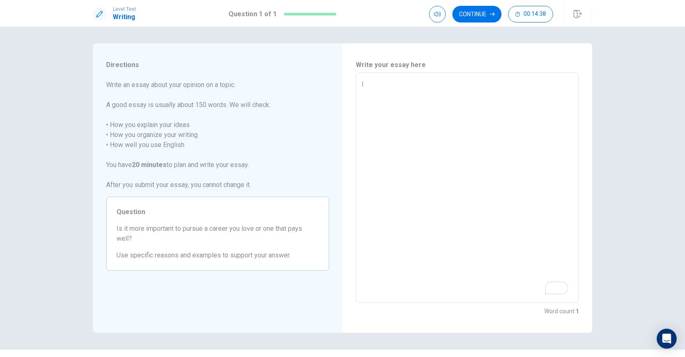
type textarea "I A"
type textarea "x"
type textarea "I AM"
type textarea "x"
type textarea "I A"
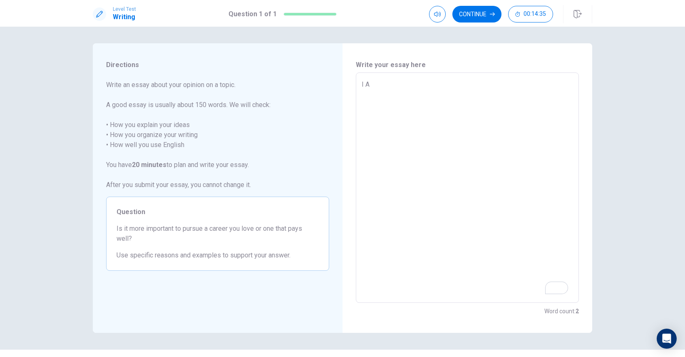
type textarea "x"
type textarea "I"
type textarea "x"
type textarea "I a"
type textarea "x"
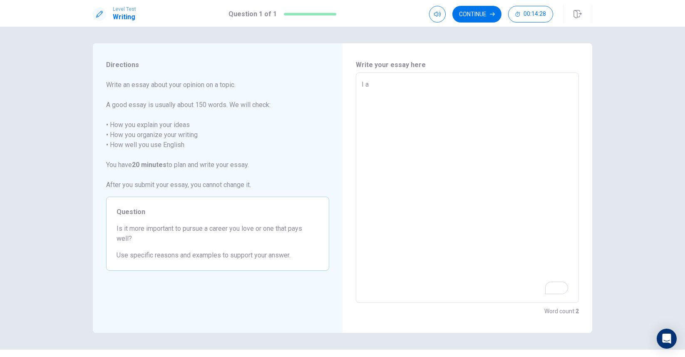
type textarea "I an"
type textarea "x"
type textarea "I a"
type textarea "x"
type textarea "I"
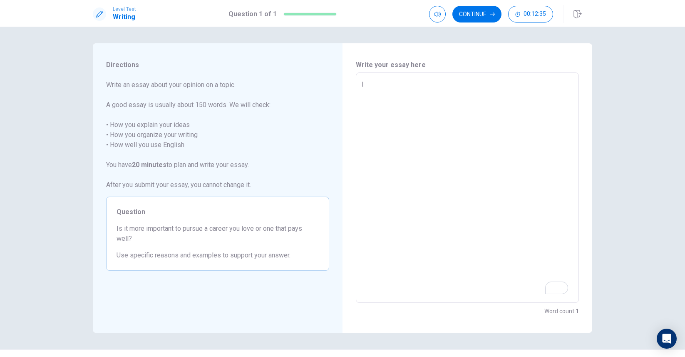
type textarea "x"
type textarea "I"
click at [505, 55] on div "Write your essay here I x ​ Word count : 1" at bounding box center [468, 187] width 250 height 289
click at [467, 111] on textarea "I" at bounding box center [467, 188] width 211 height 216
click at [462, 109] on textarea "I" at bounding box center [467, 188] width 211 height 216
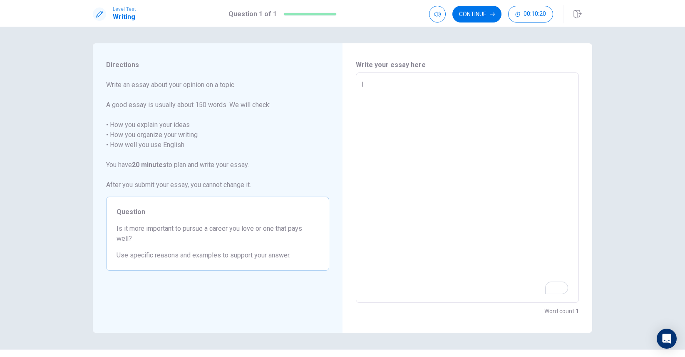
drag, startPoint x: 110, startPoint y: 85, endPoint x: 132, endPoint y: 85, distance: 22.5
click at [132, 85] on span "Write an essay about your opinion on a topic. A good essay is usually about 150…" at bounding box center [217, 135] width 223 height 110
click at [112, 83] on span "Write an essay about your opinion on a topic. A good essay is usually about 150…" at bounding box center [217, 135] width 223 height 110
click at [370, 94] on textarea "I" at bounding box center [467, 188] width 211 height 216
type textarea "x"
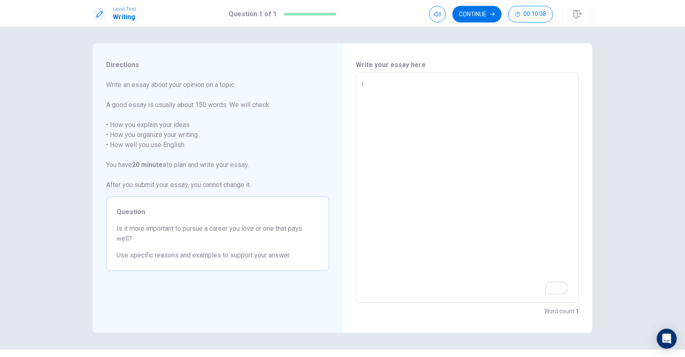
type textarea "I i"
type textarea "x"
type textarea "I"
type textarea "x"
type textarea "I l"
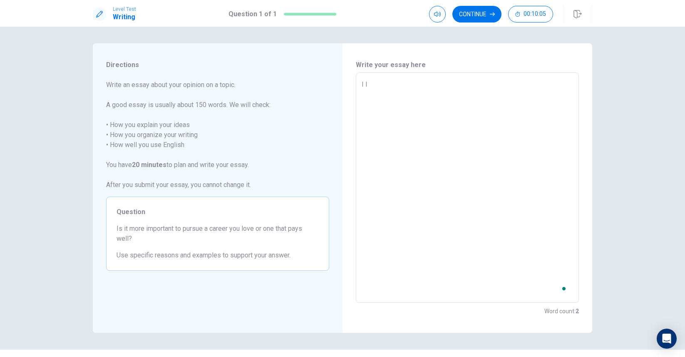
type textarea "x"
type textarea "I li"
type textarea "x"
type textarea "I lik"
type textarea "x"
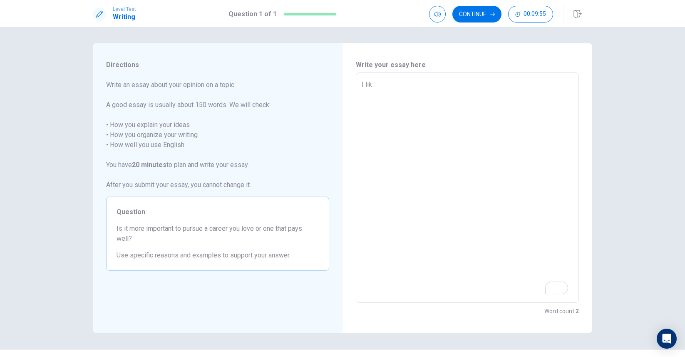
type textarea "I like"
type textarea "x"
type textarea "I like"
type textarea "x"
type textarea "I like E"
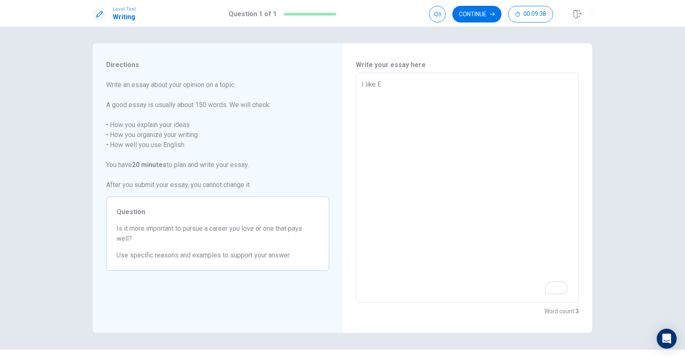
type textarea "x"
type textarea "I like En"
type textarea "x"
type textarea "I like Eng"
type textarea "x"
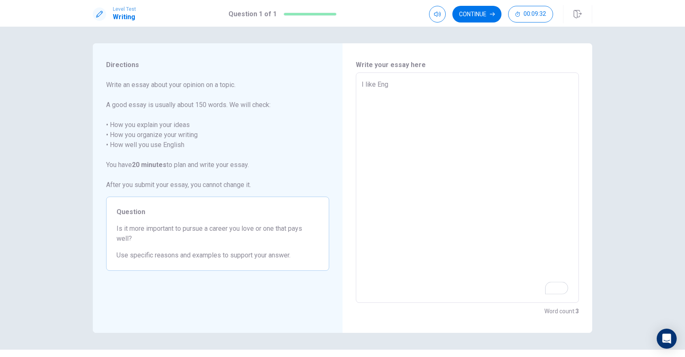
type textarea "I like Engl"
type textarea "x"
type textarea "I like [PERSON_NAME]"
type textarea "x"
type textarea "I like [PERSON_NAME]"
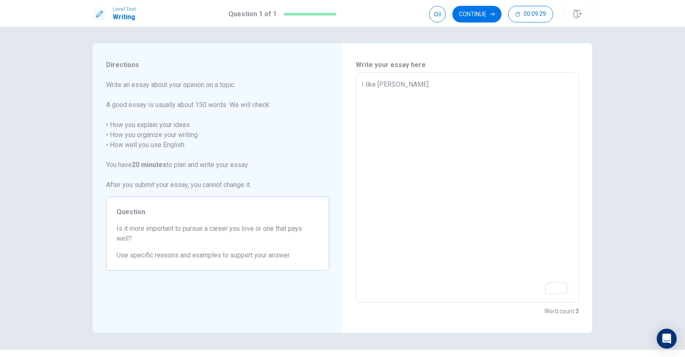
type textarea "x"
type textarea "I like English"
type textarea "x"
type textarea "I like English"
type textarea "x"
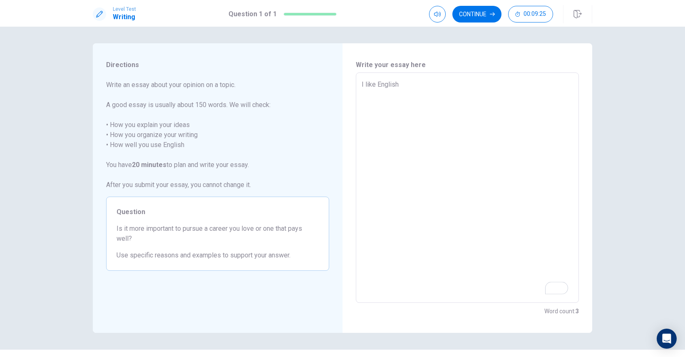
type textarea "I like English ,"
type textarea "x"
type textarea "I like English ,s"
type textarea "x"
type textarea "I like English ,so"
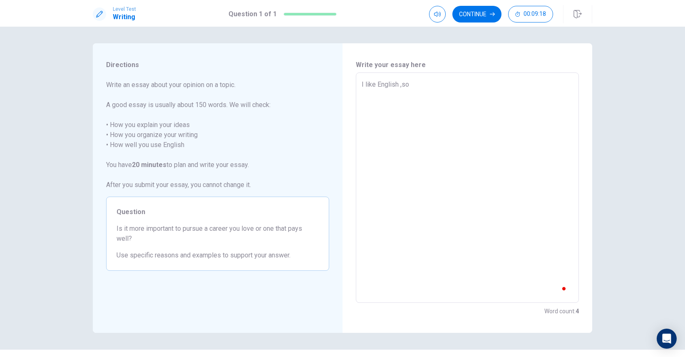
type textarea "x"
type textarea "I like English ,so"
type textarea "x"
type textarea "I like English ,so i"
type textarea "x"
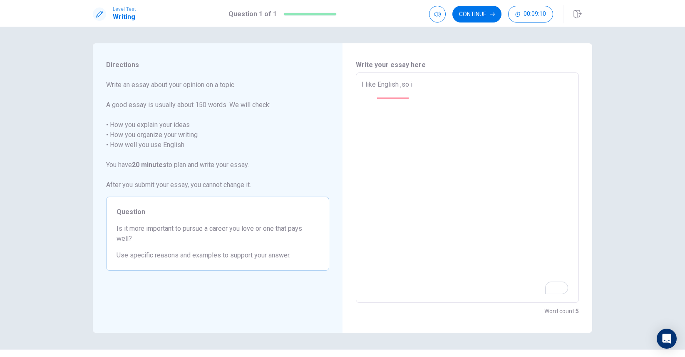
type textarea "I like English ,so"
type textarea "x"
type textarea "I like English ,so i"
type textarea "x"
type textarea "I like English ,so i"
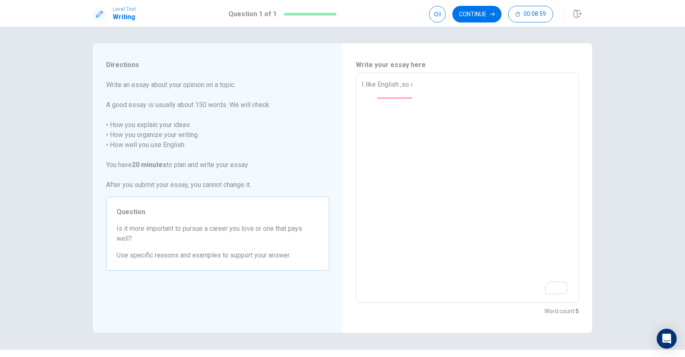
type textarea "x"
type textarea "I like English ,so i h"
type textarea "x"
type textarea "I like English ,so i ha"
type textarea "x"
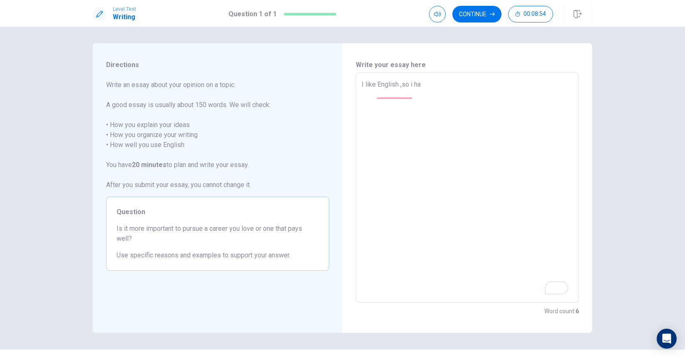
type textarea "I like English ,so i hav"
type textarea "x"
type textarea "I like English ,so i have"
type textarea "x"
type textarea "I like English ,so i have"
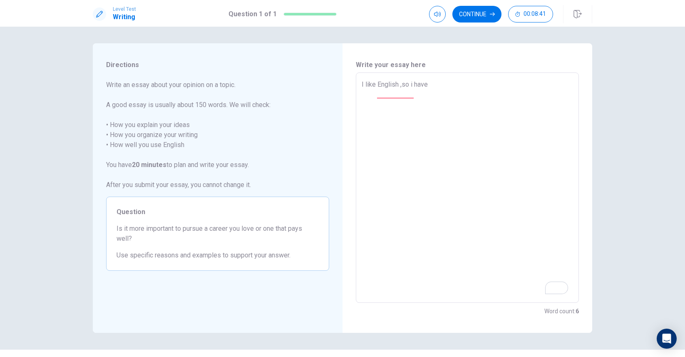
type textarea "x"
type textarea "I like English ,so i have o"
type textarea "x"
type textarea "I like English ,so i have on"
type textarea "x"
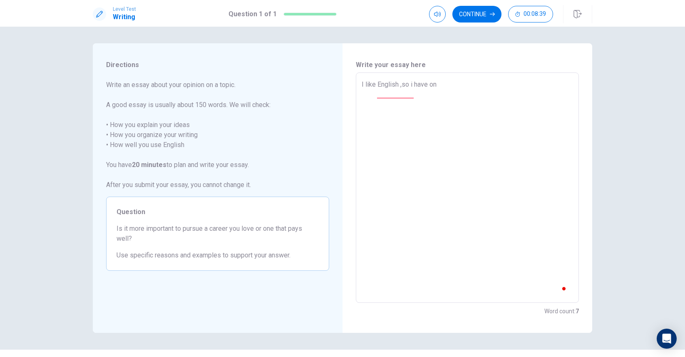
type textarea "I like English ,so i have one"
type textarea "x"
type textarea "I like English ,so i have one"
type textarea "x"
type textarea "I like English ,so i have one e"
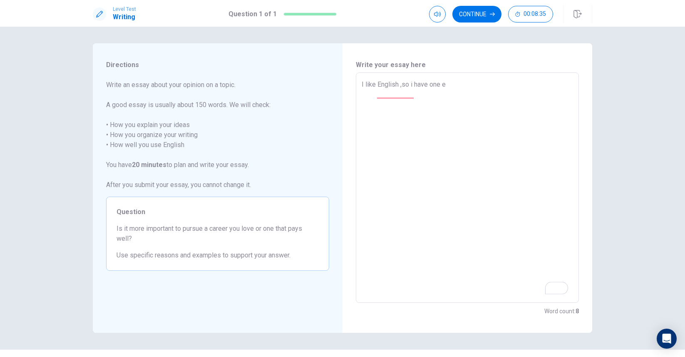
type textarea "x"
type textarea "I like English ,so i have one"
type textarea "x"
type textarea "I like English ,so i have one E"
type textarea "x"
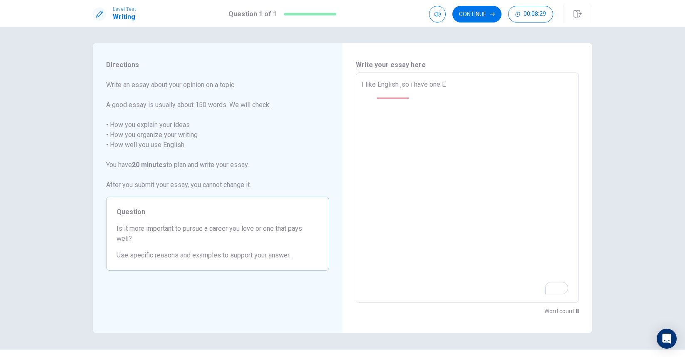
type textarea "I like English ,so i have one En"
type textarea "x"
type textarea "I like English ,so i have one Eng"
type textarea "x"
type textarea "I like English ,so i have one Engs"
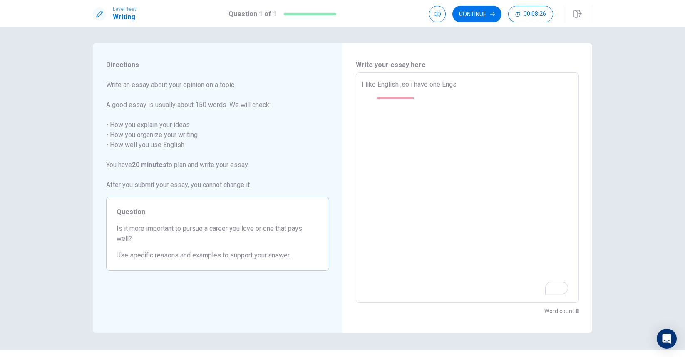
type textarea "x"
type textarea "I like English ,so i have one Engsh"
type textarea "x"
type textarea "I like English ,so i have one Engs"
type textarea "x"
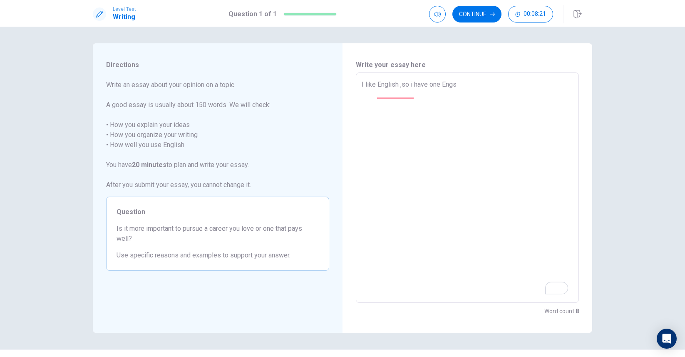
type textarea "I like English ,so i have one Eng"
type textarea "x"
type textarea "I like English ,so i have one Engl"
type textarea "x"
type textarea "I like English ,so i have one [DEMOGRAPHIC_DATA]"
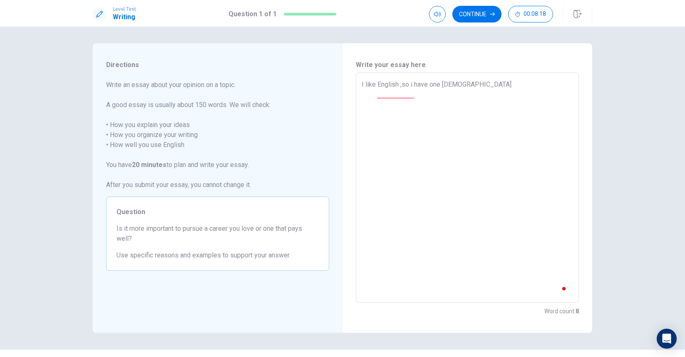
type textarea "x"
type textarea "I like English ,so i have one [DEMOGRAPHIC_DATA]"
type textarea "x"
type textarea "I like English ,so i have one English"
type textarea "x"
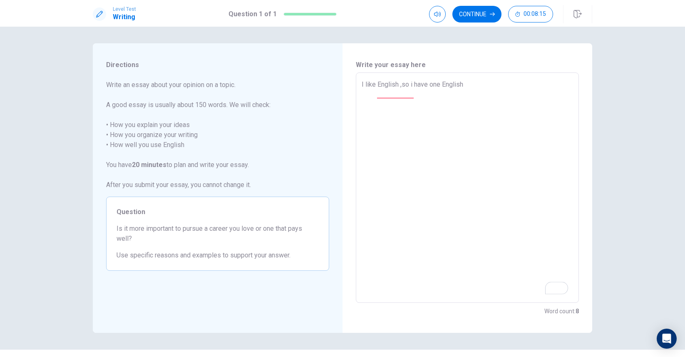
type textarea "I like English ,so i have one English"
type textarea "x"
type textarea "I like English ,so i have one English t"
type textarea "x"
type textarea "I like English ,so i have one English te"
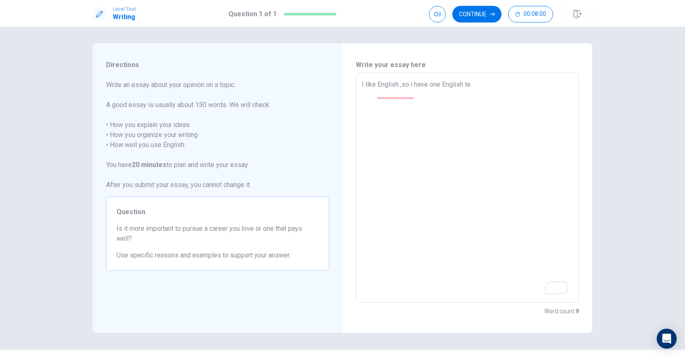
type textarea "x"
type textarea "I like English ,so i have one English tec"
type textarea "x"
type textarea "I like English ,so i have one English tech"
type textarea "x"
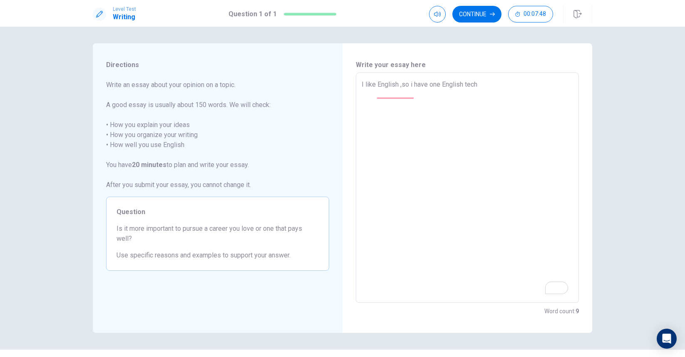
type textarea "I like English ,so i have one English tec"
type textarea "x"
type textarea "I like English ,so i have one English te"
type textarea "x"
type textarea "I like English ,so i have one English tea"
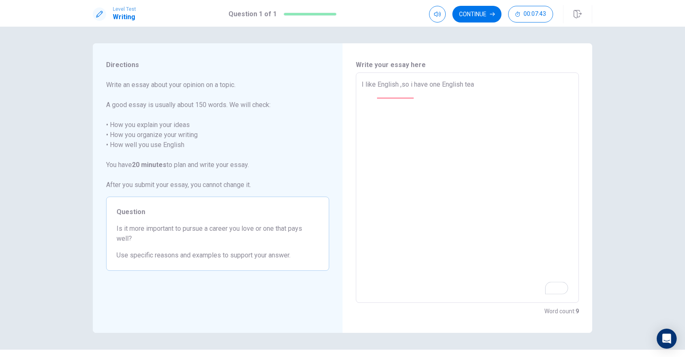
type textarea "x"
type textarea "I like English ,so i have one English teat"
type textarea "x"
type textarea "I like English ,so i have one English teath"
type textarea "x"
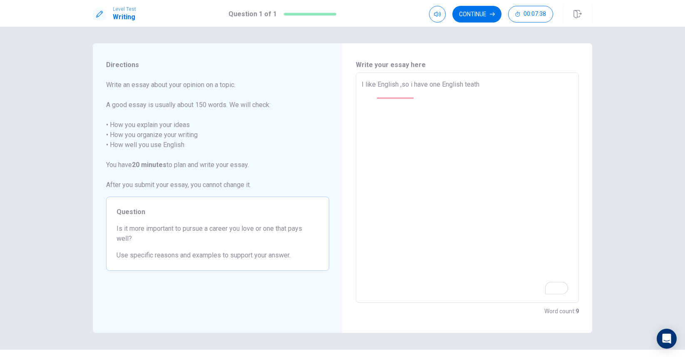
type textarea "I like English ,so i have one English teathe"
type textarea "x"
type textarea "I like English ,so i have one English [PERSON_NAME]"
type textarea "x"
type textarea "I like English ,so i have one English [PERSON_NAME]"
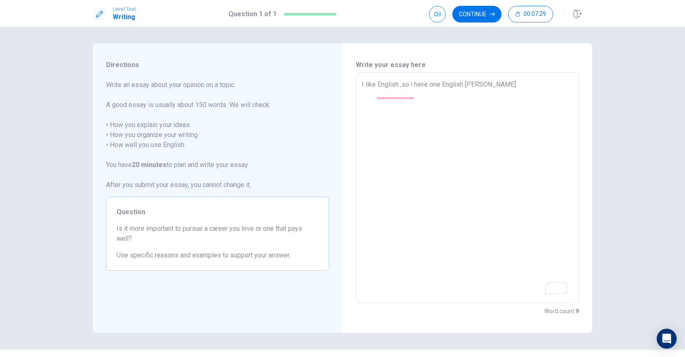
type textarea "x"
type textarea "I like English ,so i have one English [PERSON_NAME] t"
type textarea "x"
type textarea "I like English ,so i have one English [PERSON_NAME] to"
type textarea "x"
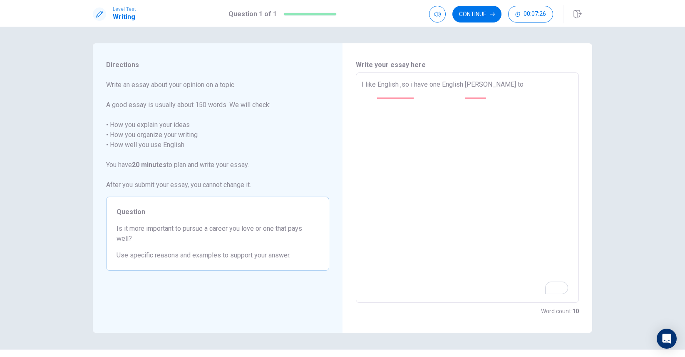
type textarea "I like English ,so i have one English [PERSON_NAME] to"
type textarea "x"
type textarea "I like English ,so i have one English [PERSON_NAME] to h"
type textarea "x"
type textarea "I like English ,so i have one English [PERSON_NAME] to he"
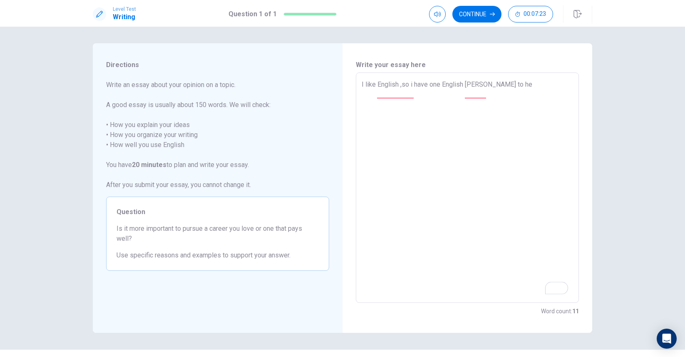
type textarea "x"
type textarea "I like English ,so i have one English [PERSON_NAME] to hel"
type textarea "x"
type textarea "I like English ,so i have one English [PERSON_NAME] to help"
type textarea "x"
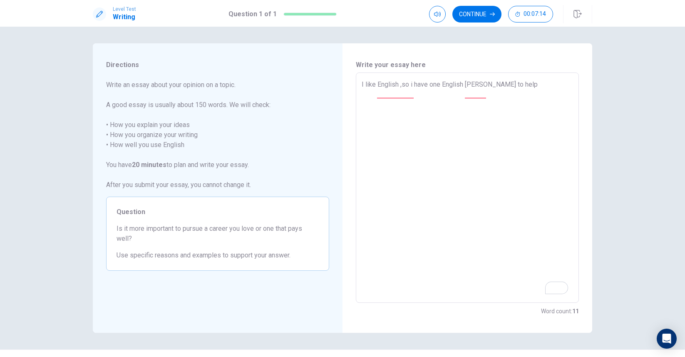
type textarea "I like English ,so i have one English [PERSON_NAME] to help"
type textarea "x"
type textarea "I like English ,so i have one English [PERSON_NAME] to help m"
type textarea "x"
type textarea "I like English ,so i have one English [PERSON_NAME] to help me"
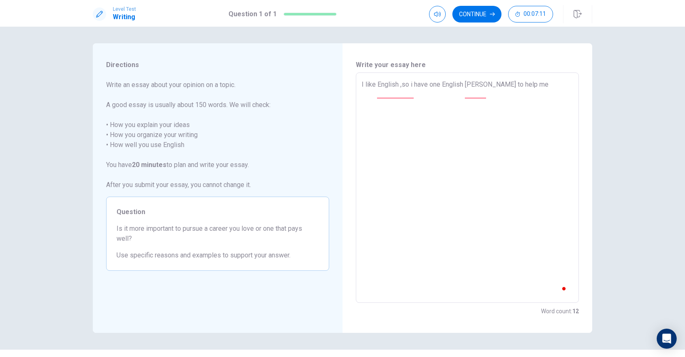
type textarea "x"
type textarea "I like English ,so i have one English [PERSON_NAME] to help me"
type textarea "x"
type textarea "I like English ,so i have one English [PERSON_NAME] to help me E"
type textarea "x"
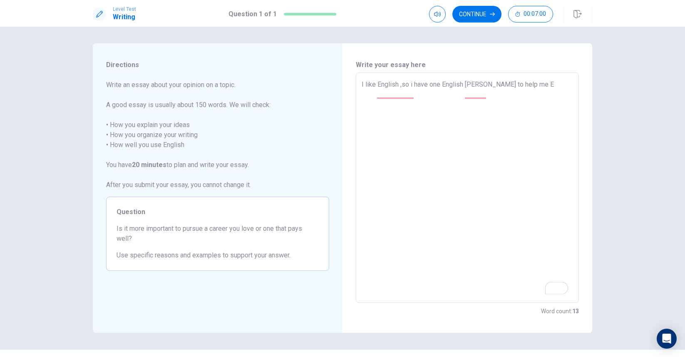
type textarea "I like English ,so i have one English [PERSON_NAME] to help me En"
type textarea "x"
type textarea "I like English ,so i have one English [PERSON_NAME] to help me Eng"
type textarea "x"
type textarea "I like English ,so i have one English [PERSON_NAME] to help me Engl"
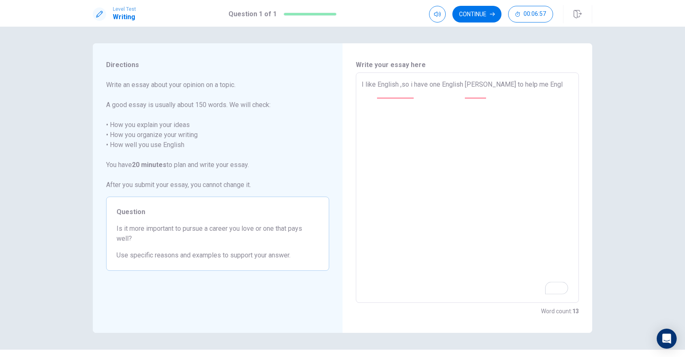
type textarea "x"
type textarea "I like English ,so i have one English [PERSON_NAME] to help me [PERSON_NAME]"
type textarea "x"
type textarea "I like English ,so i have one English [PERSON_NAME] to help me [PERSON_NAME]"
type textarea "x"
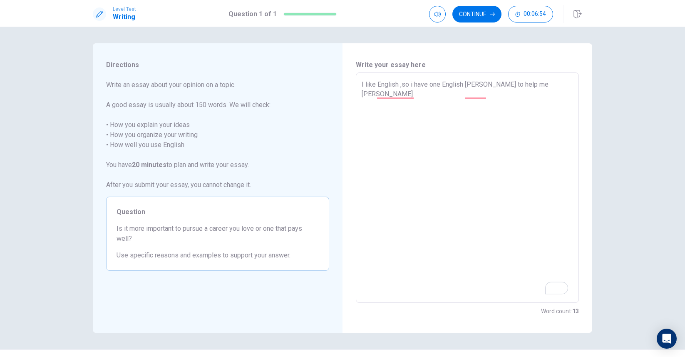
type textarea "I like English ,so i have one English [PERSON_NAME] to help me English"
type textarea "x"
type textarea "I like English ,so i have one English [PERSON_NAME] to help me English."
type textarea "x"
click at [391, 102] on textarea "I like English ,so i have one English [PERSON_NAME] to help me English.And in t…" at bounding box center [467, 188] width 211 height 216
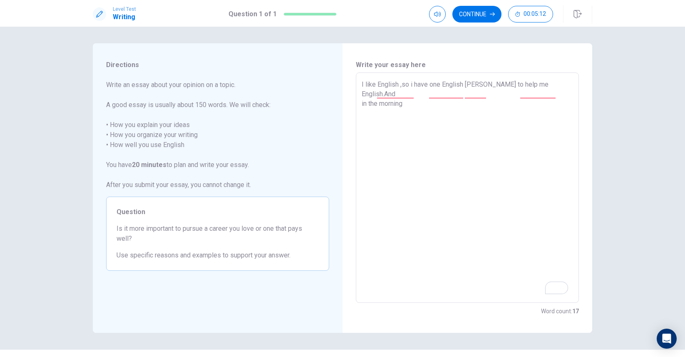
click at [418, 107] on textarea "I like English ,so i have one English [PERSON_NAME] to help me English.And in t…" at bounding box center [467, 188] width 211 height 216
click at [411, 96] on textarea "I like English, so i have one English [PERSON_NAME] to help me English.And in t…" at bounding box center [467, 188] width 211 height 216
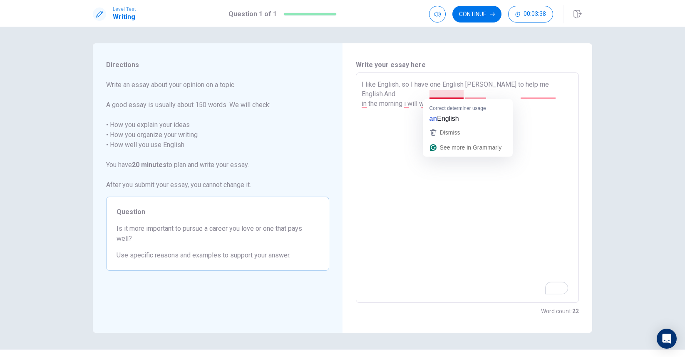
click at [442, 92] on textarea "I like English, so I have one English [PERSON_NAME] to help me English.And in t…" at bounding box center [467, 188] width 211 height 216
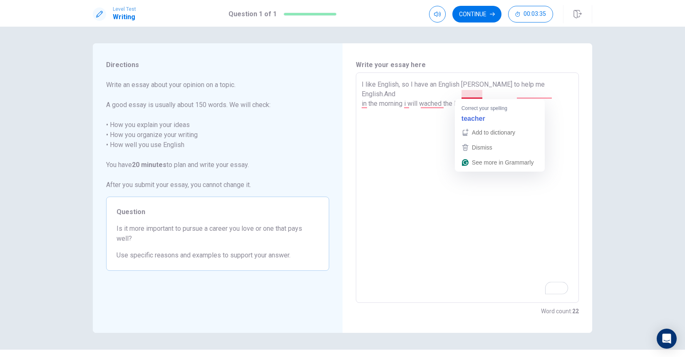
click at [471, 93] on textarea "I like English, so I have an English [PERSON_NAME] to help me English.And in th…" at bounding box center [467, 188] width 211 height 216
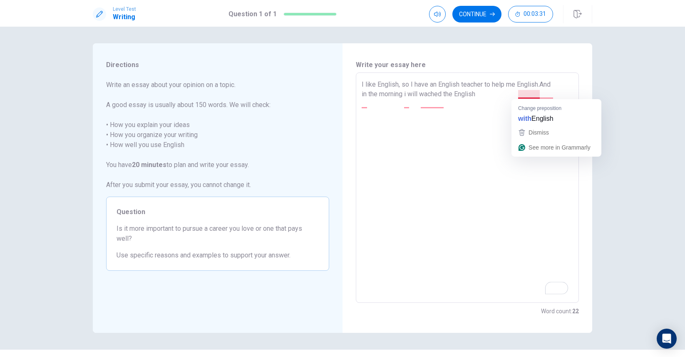
click at [529, 94] on textarea "I like English, so I have an English teacher to help me English.And in the morn…" at bounding box center [467, 188] width 211 height 216
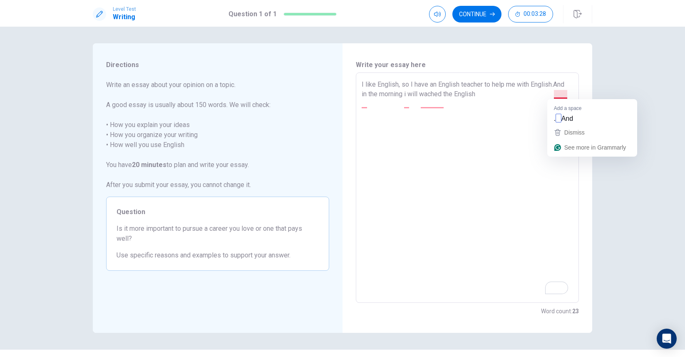
click at [557, 96] on textarea "I like English, so I have an English teacher to help me with English.And in the…" at bounding box center [467, 188] width 211 height 216
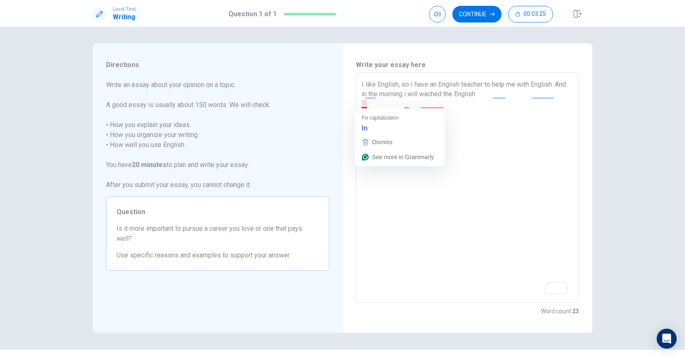
click at [366, 103] on textarea "I like English, so I have an English teacher to help me with English. And in th…" at bounding box center [467, 188] width 211 height 216
click at [409, 103] on textarea "I like English, so I have an English teacher to help me with English. And In th…" at bounding box center [467, 188] width 211 height 216
click at [429, 107] on textarea "I like English, so I have an English teacher to help me with English. And In th…" at bounding box center [467, 188] width 211 height 216
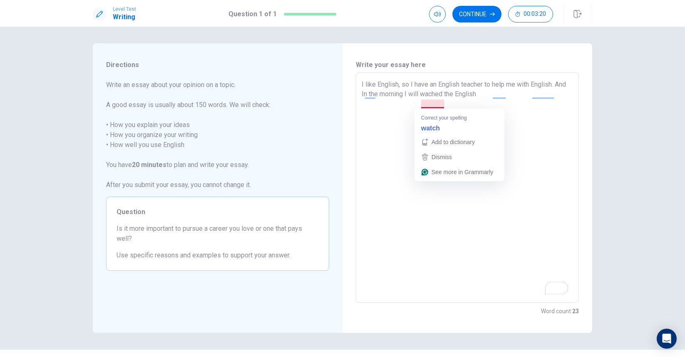
click at [429, 104] on textarea "I like English, so I have an English teacher to help me with English. And In th…" at bounding box center [467, 188] width 211 height 216
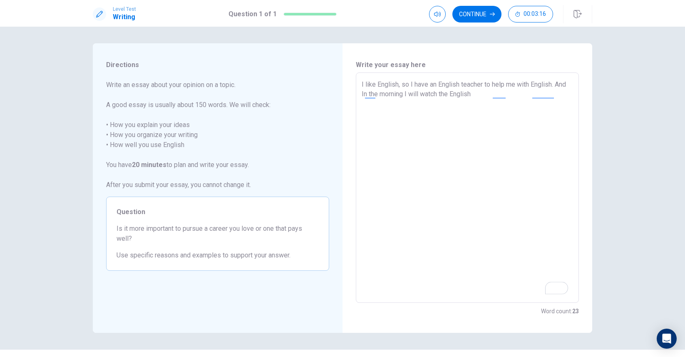
click at [480, 101] on textarea "I like English, so I have an English teacher to help me with English. And In th…" at bounding box center [467, 188] width 211 height 216
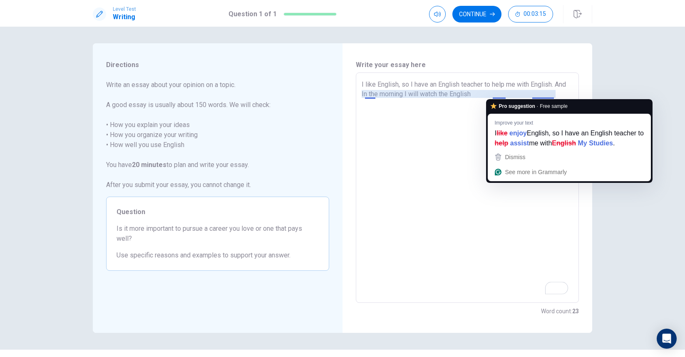
click at [498, 97] on textarea "I like English, so I have an English teacher to help me with English. And In th…" at bounding box center [467, 188] width 211 height 216
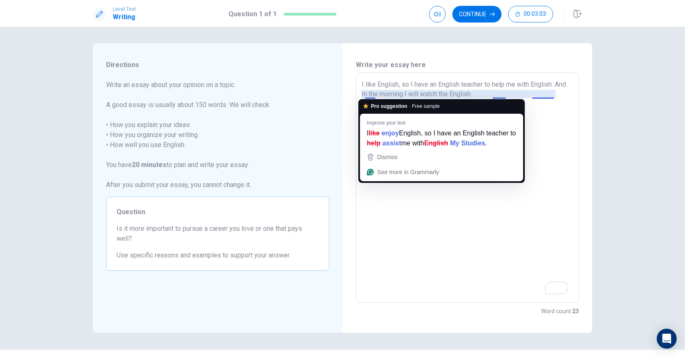
click at [368, 96] on textarea "I like English, so I have an English teacher to help me with English. And In th…" at bounding box center [467, 188] width 211 height 216
click at [377, 94] on textarea "I like English, so I have an English teacher to help me with English. And In th…" at bounding box center [467, 188] width 211 height 216
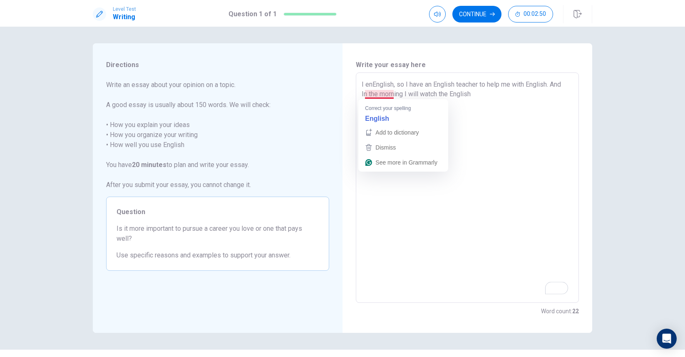
click at [373, 93] on textarea "I enEnglish, so I have an English teacher to help me with English. And In the m…" at bounding box center [467, 188] width 211 height 216
click at [407, 49] on div "Write your essay here I enEnglish, so I have an English teacher to help me with…" at bounding box center [468, 187] width 250 height 289
click at [372, 93] on textarea "I enEnglish, so I have an English teacher to help me with English. And In the m…" at bounding box center [467, 188] width 211 height 216
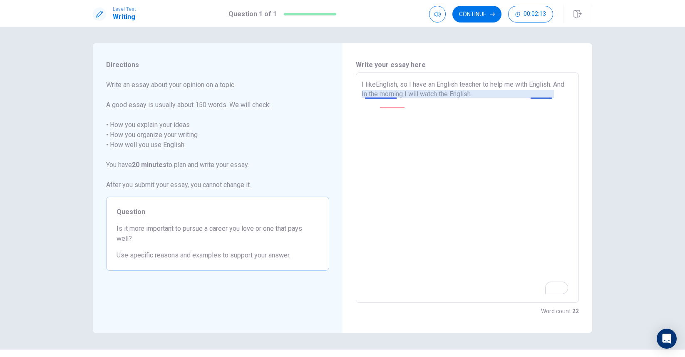
click at [546, 93] on textarea "I likeEnglish, so I have an English teacher to help me with English. And In the…" at bounding box center [467, 188] width 211 height 216
click at [538, 99] on textarea "I likeEnglish, so I have an English teacher to help me with English. And In the…" at bounding box center [467, 188] width 211 height 216
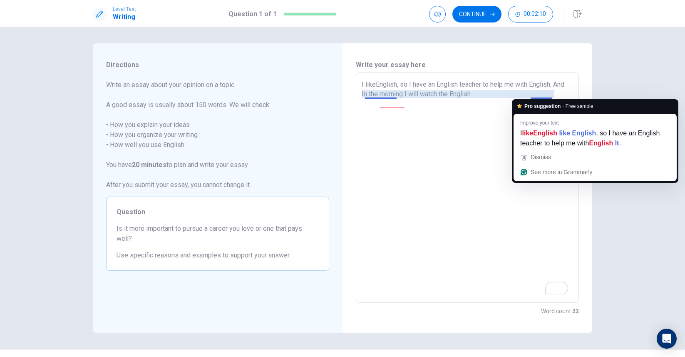
click at [545, 94] on textarea "I likeEnglish, so I have an English teacher to help me with English. And In the…" at bounding box center [467, 188] width 211 height 216
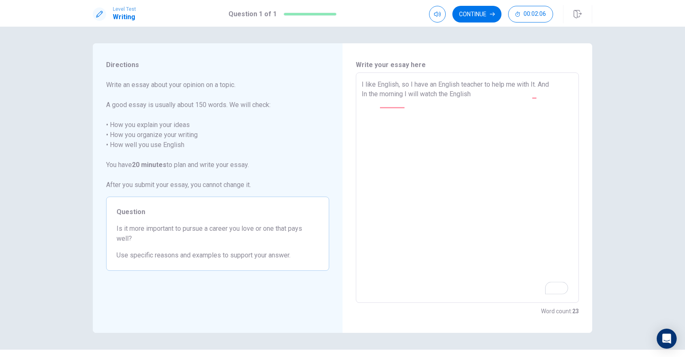
click at [532, 95] on textarea "I like English, so I have an English teacher to help me with It. And In the mor…" at bounding box center [467, 188] width 211 height 216
click at [537, 94] on textarea "I like English, so I have an English teacher to help me with It. And In the mor…" at bounding box center [467, 188] width 211 height 216
click at [536, 95] on textarea "I like English, so I have an English teacher to help me with It. And In the mor…" at bounding box center [467, 188] width 211 height 216
click at [390, 109] on textarea "I like English, so I have an English teacher to help me with it. And In the mor…" at bounding box center [467, 188] width 211 height 216
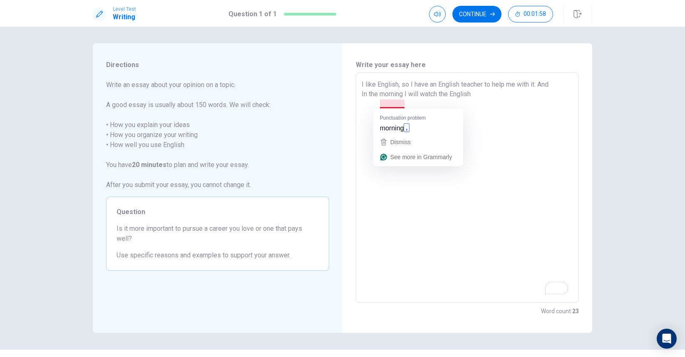
click at [393, 102] on textarea "I like English, so I have an English teacher to help me with it. And In the mor…" at bounding box center [467, 188] width 211 height 216
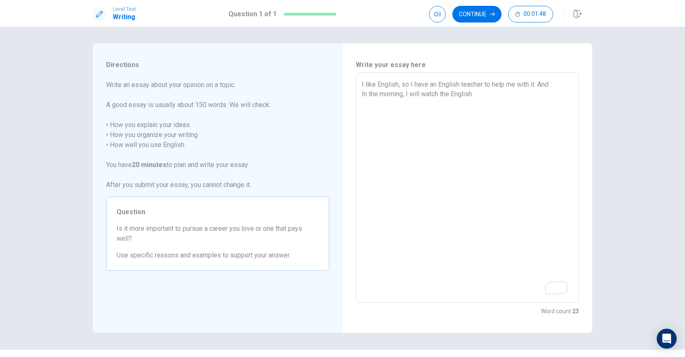
click at [479, 103] on textarea "I like English, so I have an English teacher to help me with it. And In the mor…" at bounding box center [467, 188] width 211 height 216
click at [487, 132] on textarea "I like English, so I have an English teacher to help me with it. And In the mor…" at bounding box center [467, 188] width 211 height 216
click at [495, 123] on textarea "I like English, so I have an English teacher to help me with it. And In the mor…" at bounding box center [467, 188] width 211 height 216
click at [486, 108] on textarea "I like English, so I have an English teacher to help me with it. And In the mor…" at bounding box center [467, 188] width 211 height 216
click at [495, 90] on textarea "I like English, so I have an English teacher to help me with it. And In the mor…" at bounding box center [467, 188] width 211 height 216
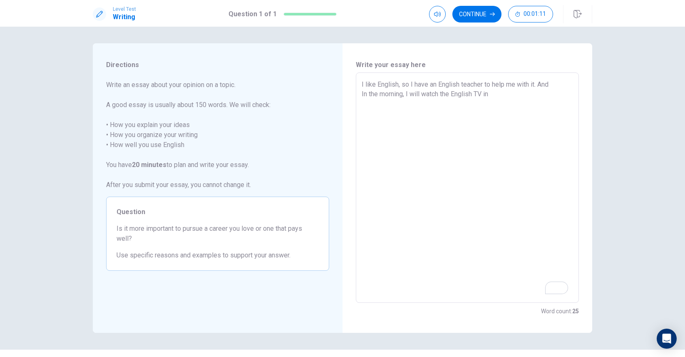
click at [494, 104] on textarea "I like English, so I have an English teacher to help me with it. And In the mor…" at bounding box center [467, 188] width 211 height 216
click at [492, 104] on textarea "I like English, so I have an English teacher to help me with it. And In the mor…" at bounding box center [467, 188] width 211 height 216
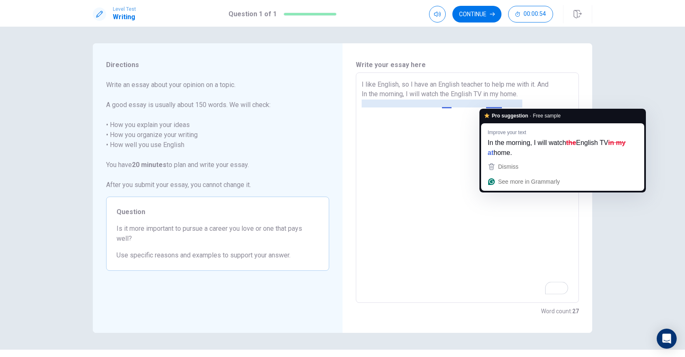
click at [503, 102] on textarea "I like English, so I have an English teacher to help me with it. And In the mor…" at bounding box center [467, 188] width 211 height 216
click at [492, 103] on textarea "I like English, so I have an English teacher to help me with it. And In the mor…" at bounding box center [467, 188] width 211 height 216
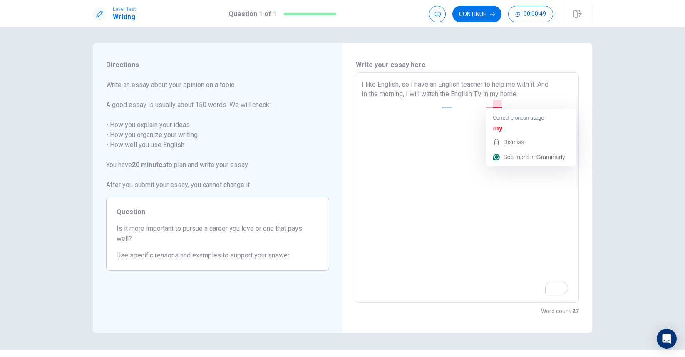
click at [501, 104] on textarea "I like English, so I have an English teacher to help me with it. And In the mor…" at bounding box center [467, 188] width 211 height 216
click at [524, 104] on textarea "I like English, so I have an English teacher to help me with it. And In the mor…" at bounding box center [467, 188] width 211 height 216
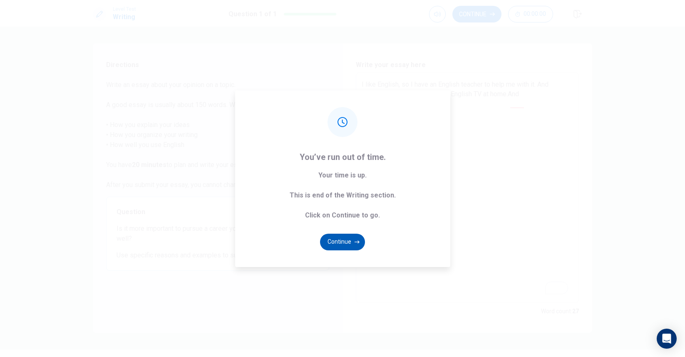
type textarea "I like English, so I have an English teacher to help me with it. And In the mor…"
click at [349, 248] on button "Continue" at bounding box center [342, 242] width 45 height 17
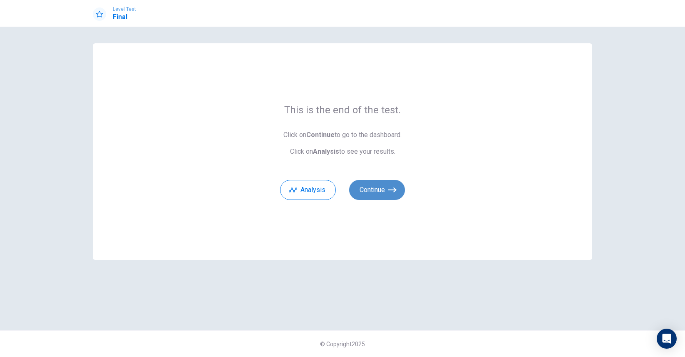
click at [372, 199] on button "Continue" at bounding box center [377, 190] width 56 height 20
